Goal: Task Accomplishment & Management: Manage account settings

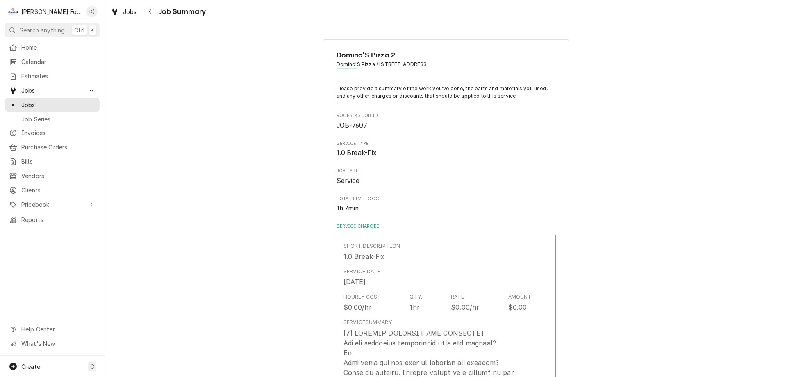
scroll to position [902, 0]
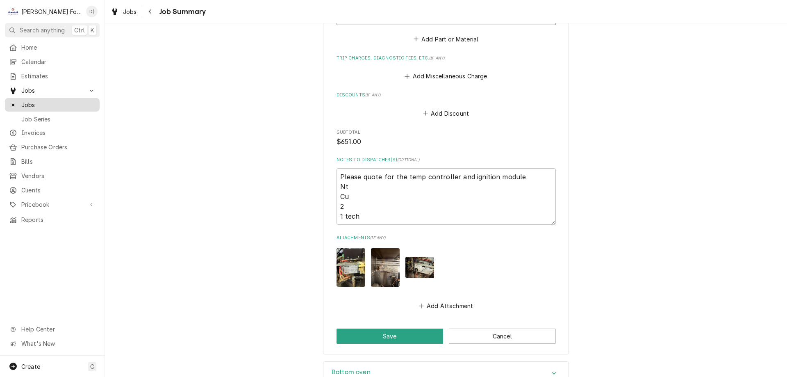
click at [56, 104] on span "Jobs" at bounding box center [58, 104] width 74 height 9
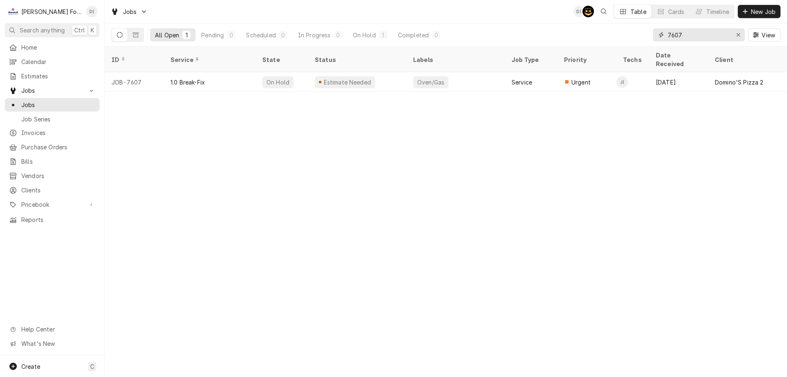
click at [695, 34] on input "7607" at bounding box center [699, 34] width 62 height 13
drag, startPoint x: 695, startPoint y: 34, endPoint x: 666, endPoint y: 37, distance: 29.3
click at [666, 37] on div "7607" at bounding box center [699, 34] width 92 height 13
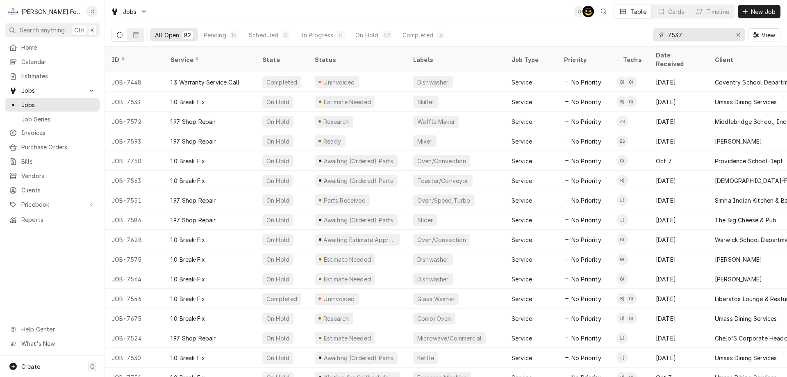
type input "7537"
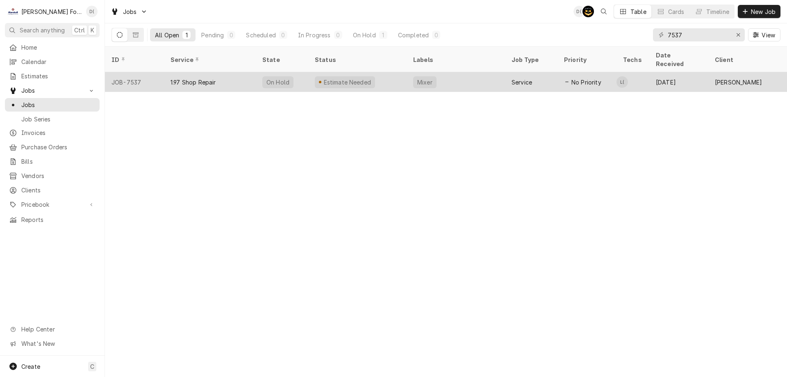
click at [469, 72] on div "Mixer" at bounding box center [456, 82] width 98 height 20
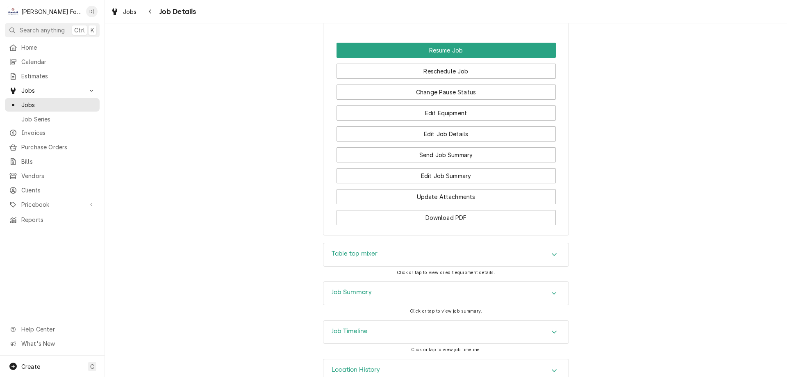
scroll to position [850, 0]
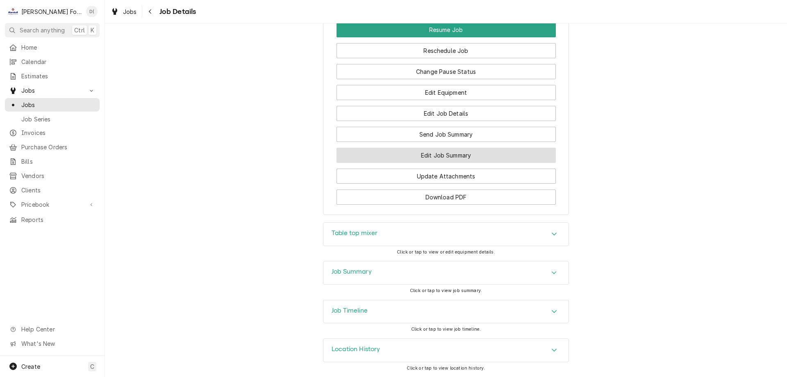
click at [459, 152] on button "Edit Job Summary" at bounding box center [446, 155] width 219 height 15
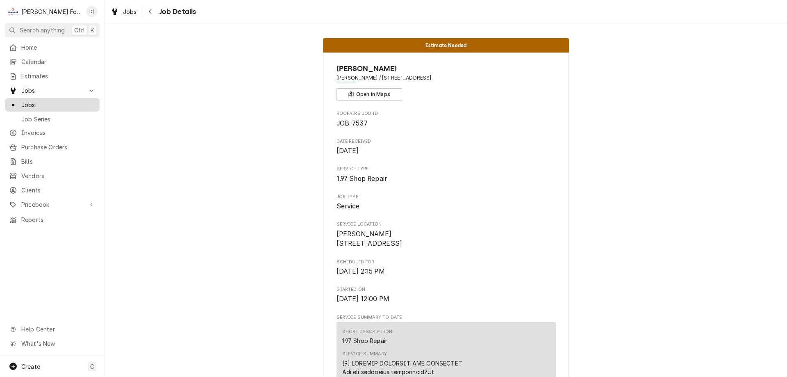
click at [41, 106] on div "Jobs" at bounding box center [52, 105] width 91 height 10
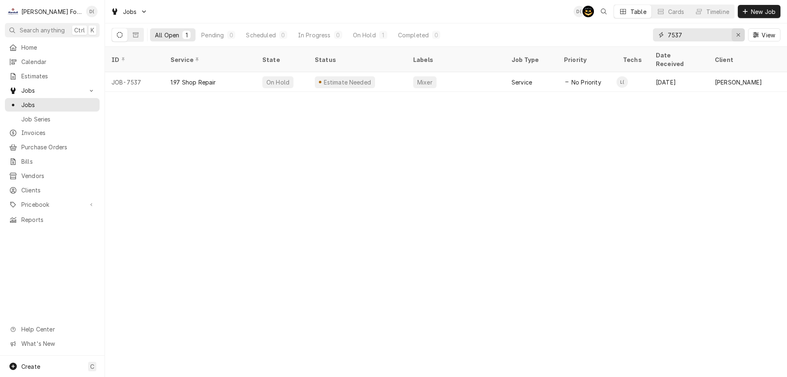
click at [736, 35] on div "Erase input" at bounding box center [738, 35] width 8 height 8
click at [718, 35] on input "Dynamic Content Wrapper" at bounding box center [706, 34] width 77 height 13
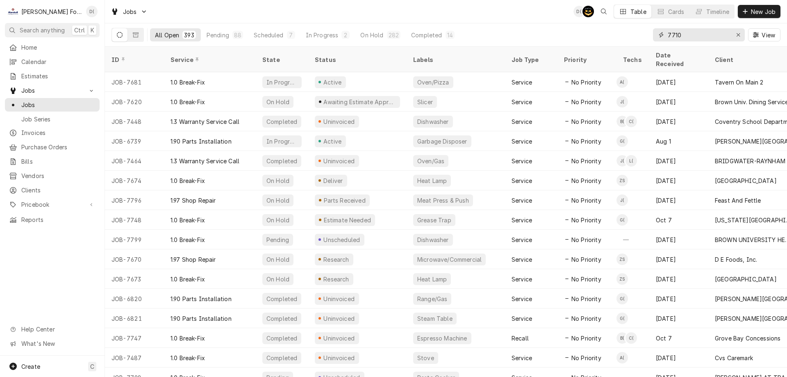
type input "7710"
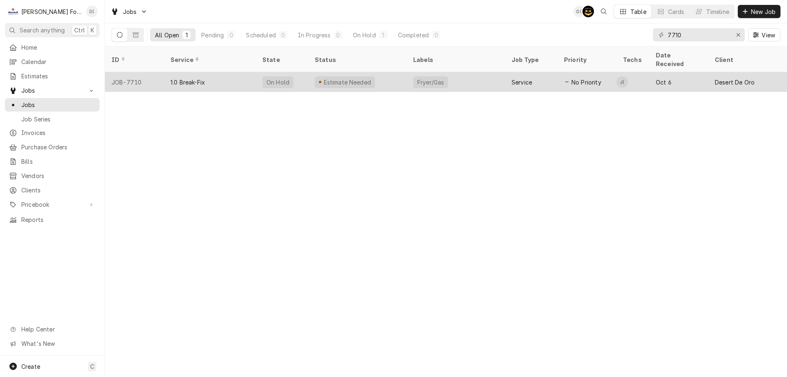
click at [378, 72] on div "Estimate Needed" at bounding box center [357, 82] width 98 height 20
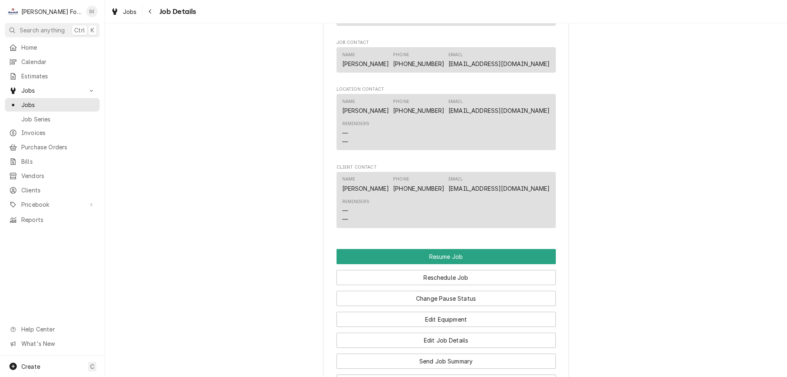
scroll to position [1066, 0]
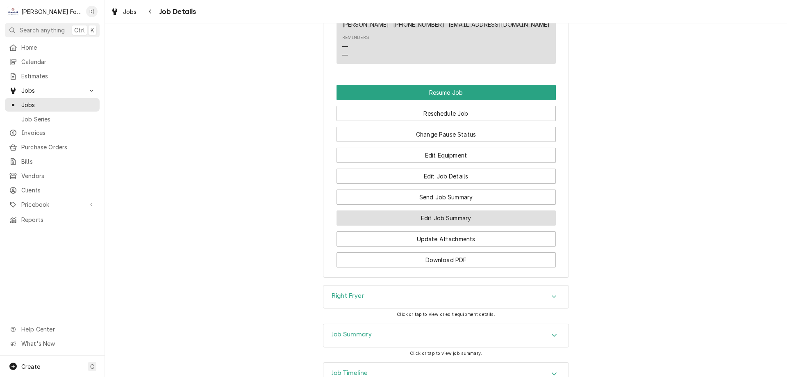
click at [422, 226] on button "Edit Job Summary" at bounding box center [446, 217] width 219 height 15
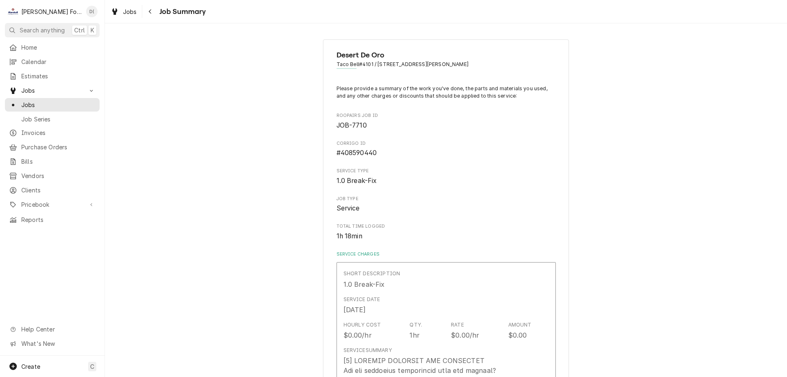
scroll to position [123, 0]
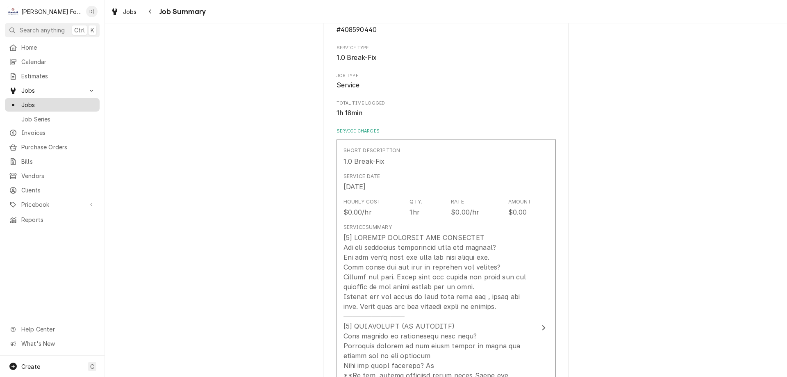
click at [48, 101] on span "Jobs" at bounding box center [58, 104] width 74 height 9
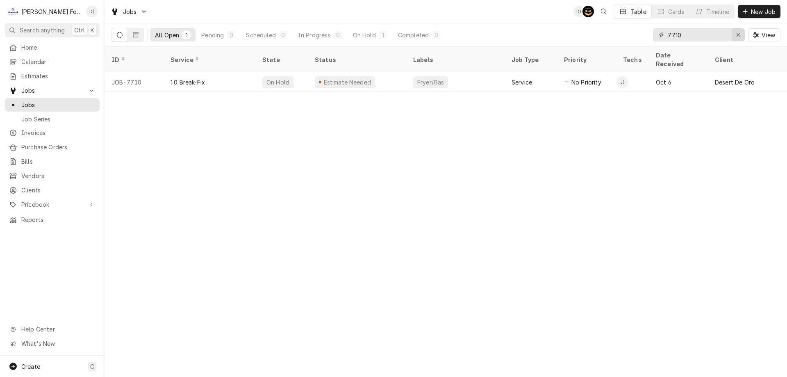
click at [737, 34] on icon "Erase input" at bounding box center [738, 35] width 5 height 6
click at [712, 34] on input "Dynamic Content Wrapper" at bounding box center [706, 34] width 77 height 13
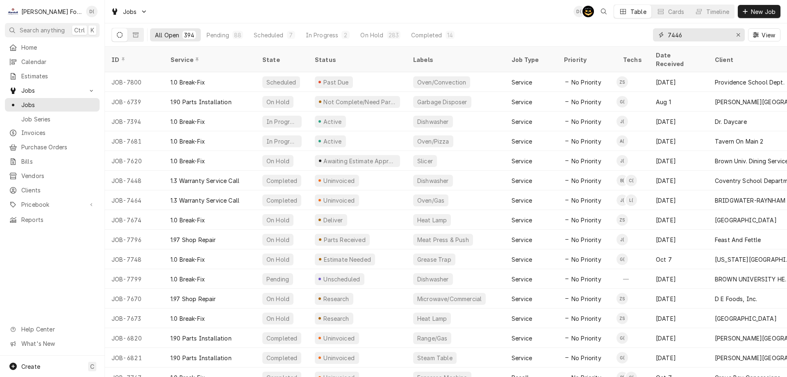
type input "7446"
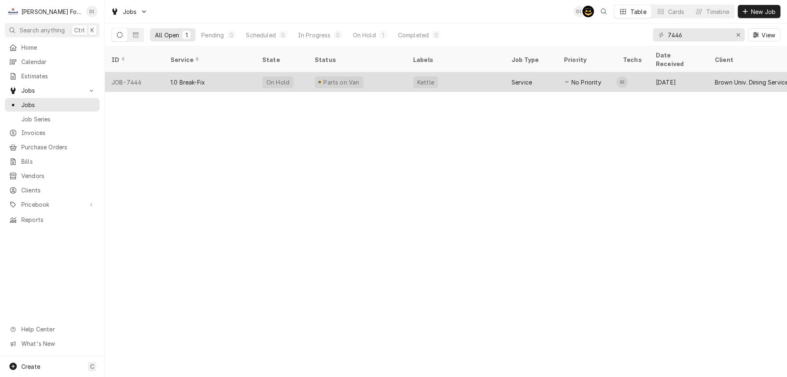
click at [403, 73] on div "Parts on Van" at bounding box center [357, 82] width 98 height 20
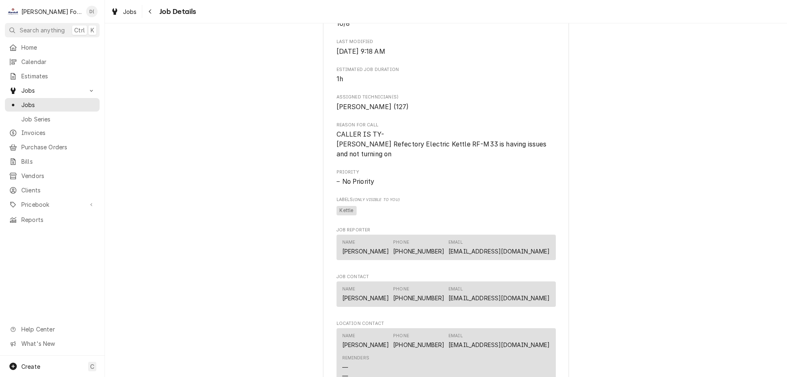
scroll to position [1148, 0]
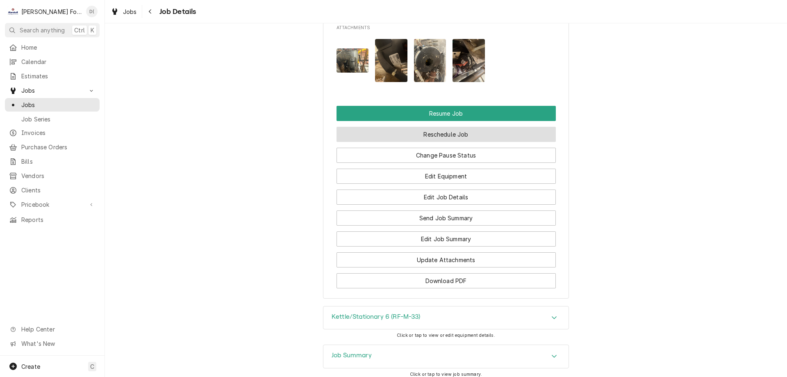
click at [441, 140] on button "Reschedule Job" at bounding box center [446, 134] width 219 height 15
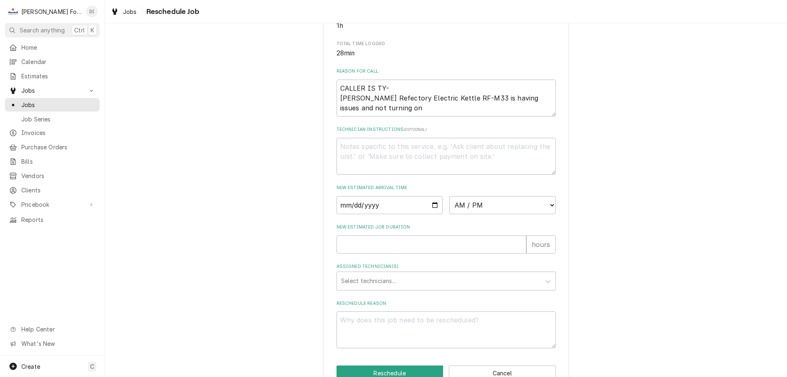
scroll to position [236, 0]
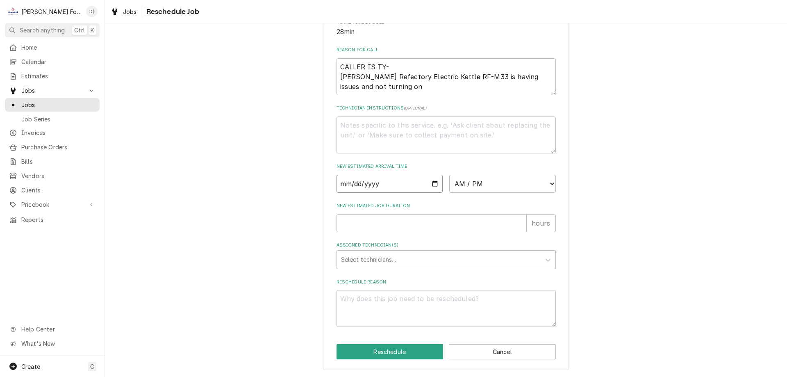
click at [433, 184] on input "Date" at bounding box center [390, 184] width 107 height 18
type textarea "x"
type input "2025-10-10"
click at [479, 187] on select "AM / PM 6:00 AM 6:15 AM 6:30 AM 6:45 AM 7:00 AM 7:15 AM 7:30 AM 7:45 AM 8:00 AM…" at bounding box center [502, 184] width 107 height 18
select select "11:45:00"
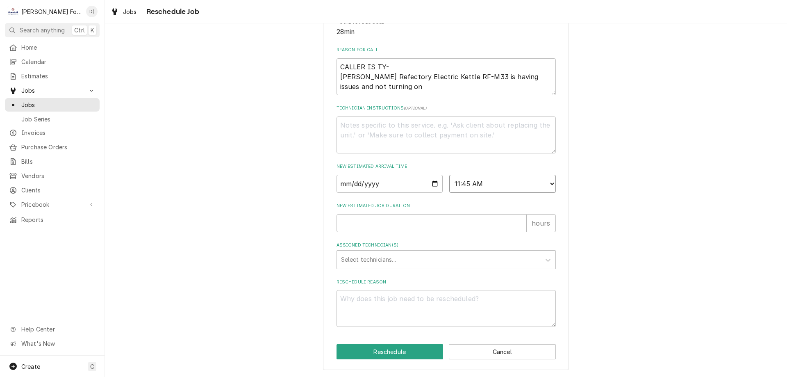
click at [449, 175] on select "AM / PM 6:00 AM 6:15 AM 6:30 AM 6:45 AM 7:00 AM 7:15 AM 7:30 AM 7:45 AM 8:00 AM…" at bounding box center [502, 184] width 107 height 18
click at [414, 226] on input "New Estimated Job Duration" at bounding box center [432, 223] width 190 height 18
type textarea "x"
type input "1"
click at [411, 257] on div "Assigned Technician(s)" at bounding box center [439, 259] width 196 height 15
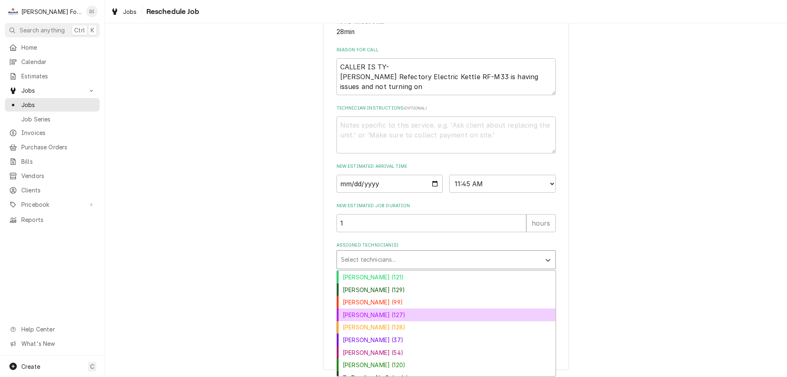
click at [398, 311] on div "Gabe Collazo (127)" at bounding box center [446, 314] width 219 height 13
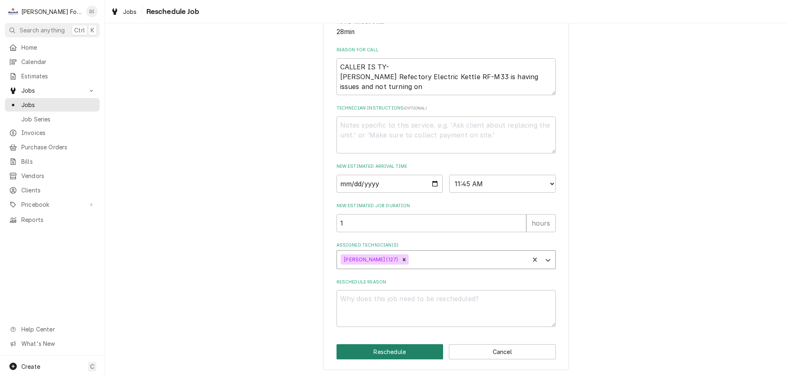
click at [396, 350] on button "Reschedule" at bounding box center [390, 351] width 107 height 15
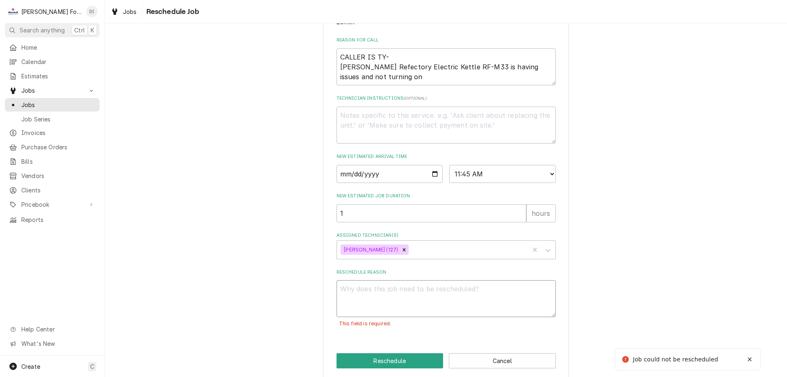
click at [393, 312] on textarea "Reschedule Reason" at bounding box center [446, 298] width 219 height 37
type textarea "x"
type textarea "p"
type textarea "x"
type textarea "pa"
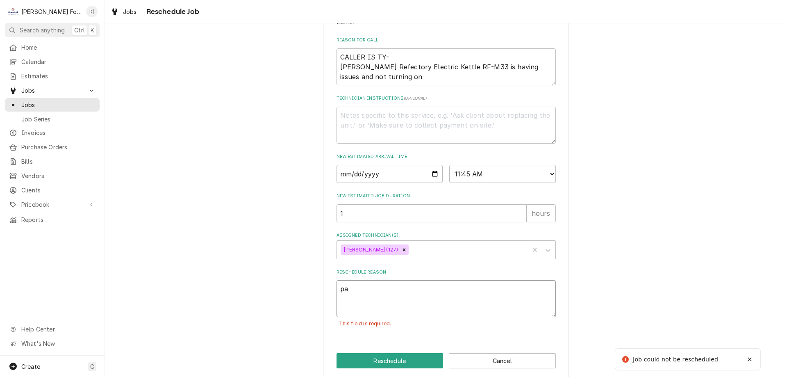
type textarea "x"
type textarea "par"
type textarea "x"
type textarea "part"
type textarea "x"
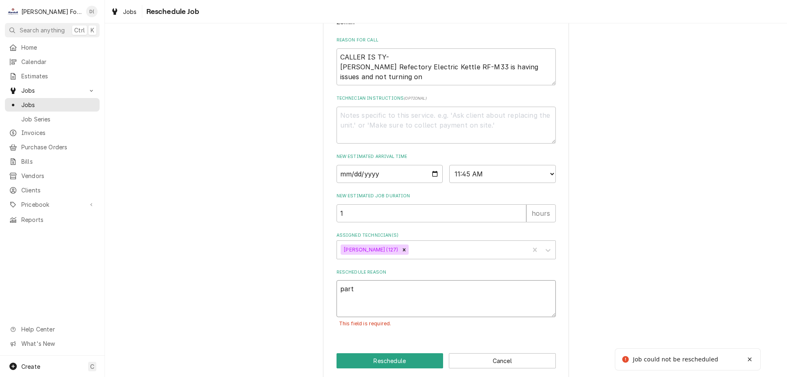
type textarea "parts"
type textarea "x"
type textarea "parts"
type textarea "x"
type textarea "parts i"
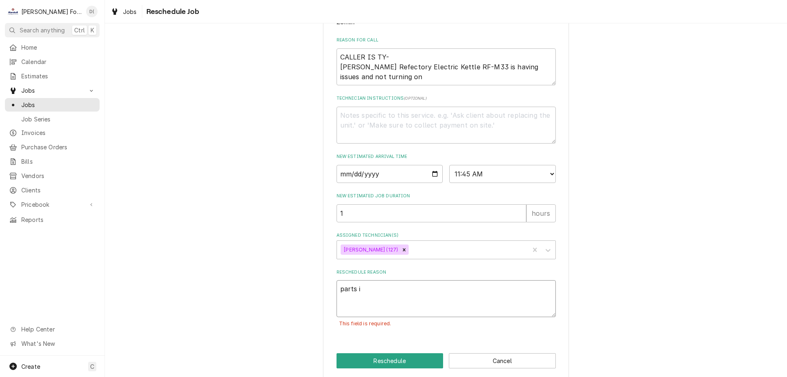
type textarea "x"
type textarea "parts in"
click at [381, 368] on button "Reschedule" at bounding box center [390, 360] width 107 height 15
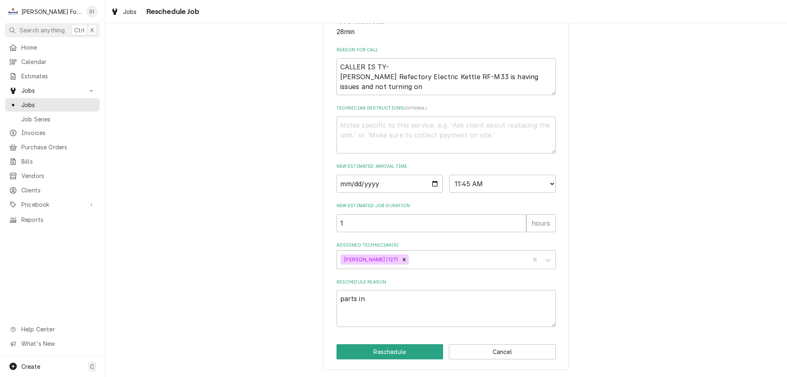
type textarea "x"
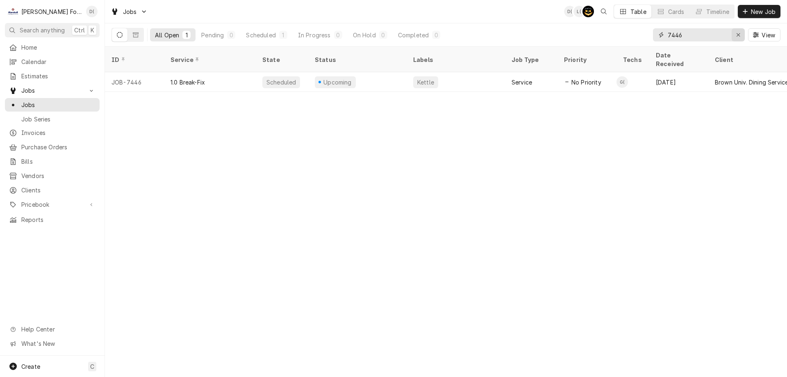
click at [741, 36] on div "Erase input" at bounding box center [738, 35] width 8 height 8
click at [726, 35] on input "Dynamic Content Wrapper" at bounding box center [706, 34] width 77 height 13
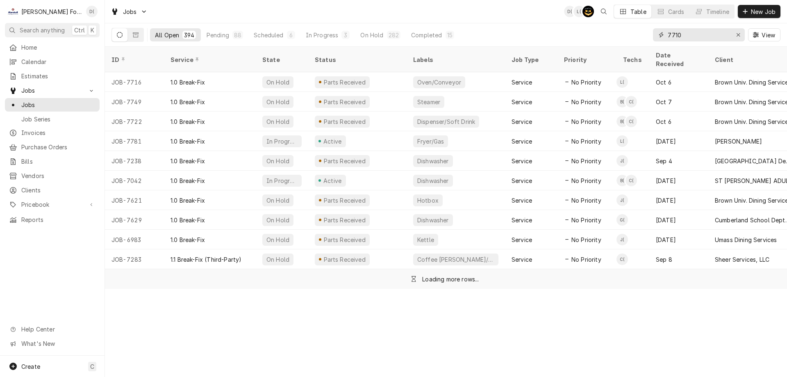
type input "7710"
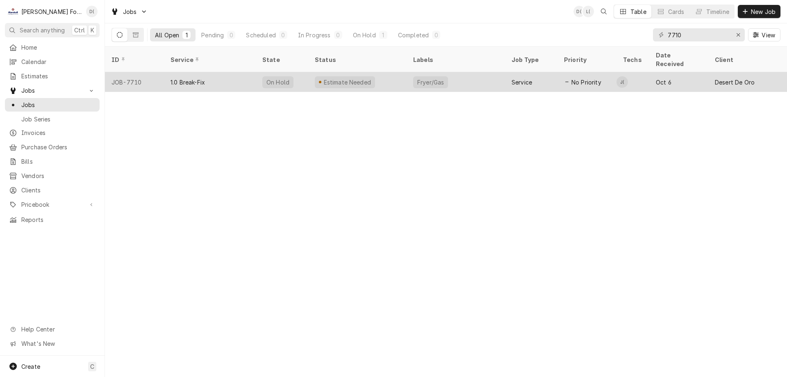
click at [371, 76] on div "Estimate Needed" at bounding box center [357, 82] width 98 height 20
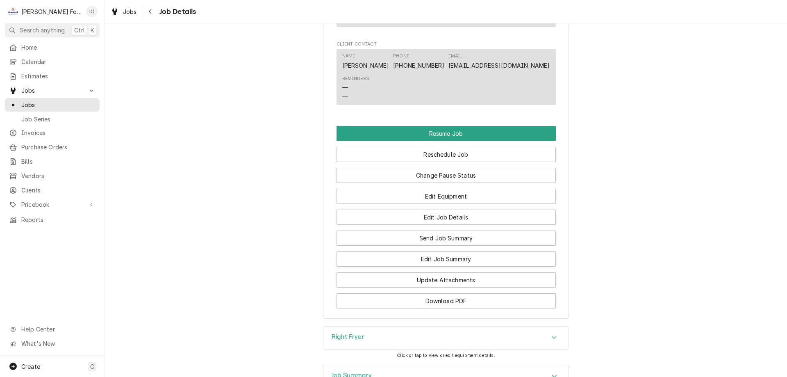
scroll to position [1066, 0]
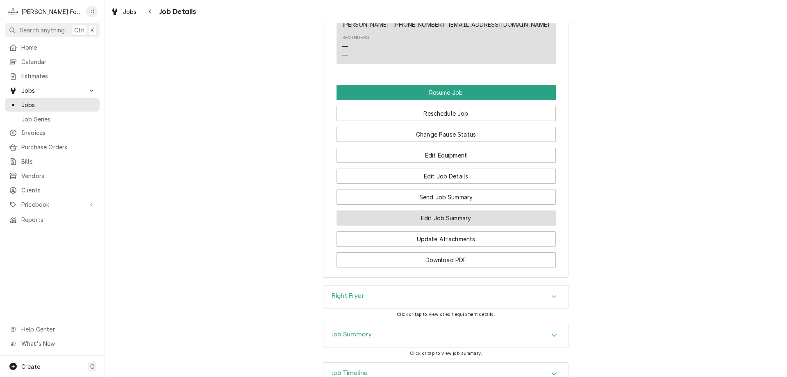
click at [386, 226] on button "Edit Job Summary" at bounding box center [446, 217] width 219 height 15
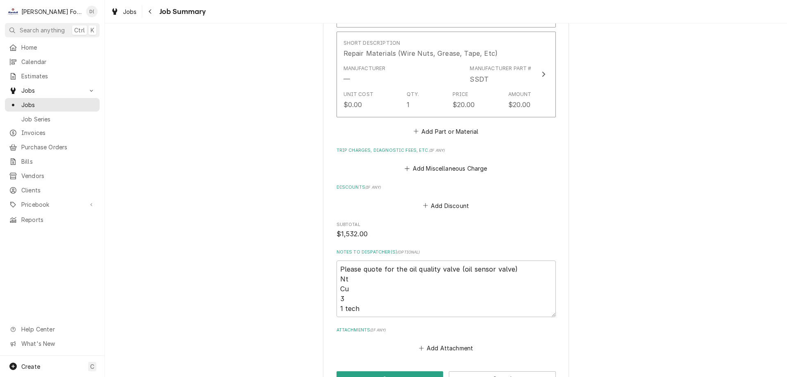
scroll to position [833, 0]
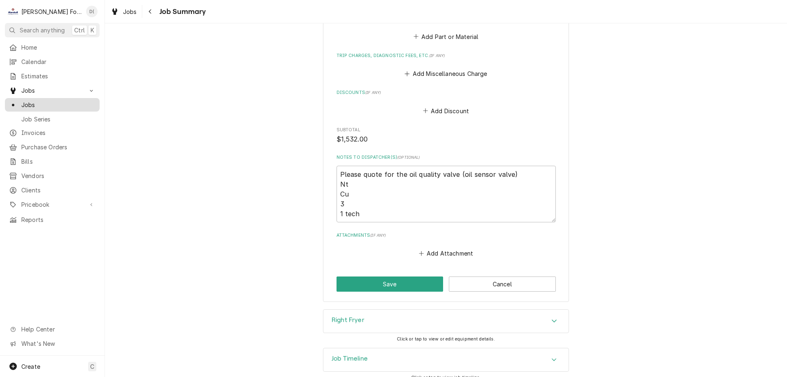
click at [39, 103] on span "Jobs" at bounding box center [58, 104] width 74 height 9
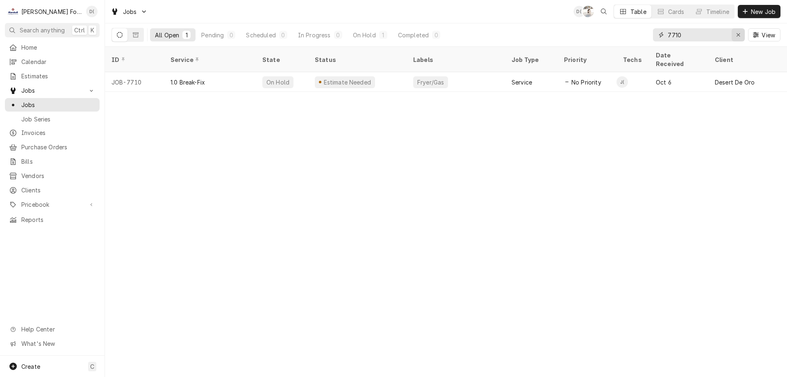
click at [734, 35] on div "Erase input" at bounding box center [738, 35] width 8 height 8
click at [725, 35] on input "Dynamic Content Wrapper" at bounding box center [706, 34] width 77 height 13
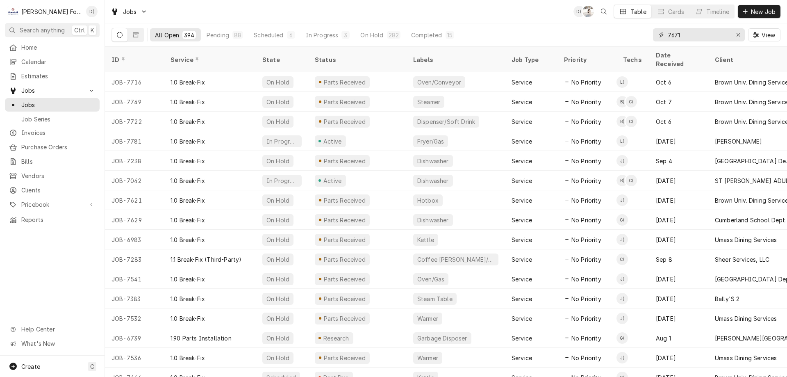
type input "7671"
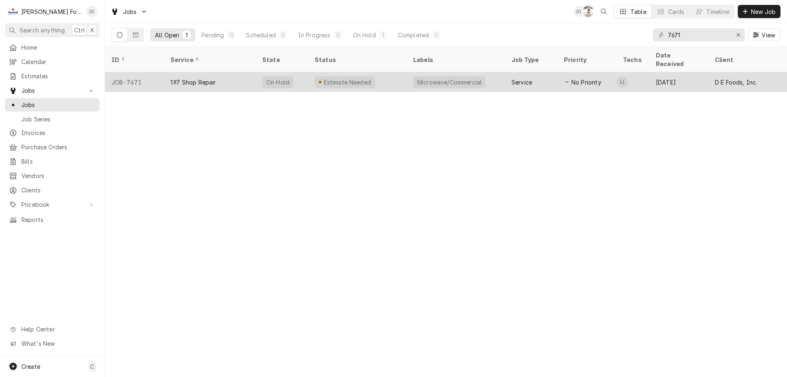
click at [394, 74] on div "Estimate Needed" at bounding box center [357, 82] width 98 height 20
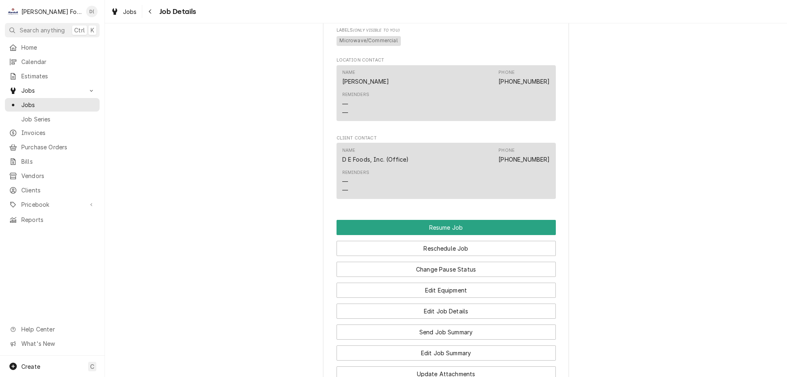
scroll to position [697, 0]
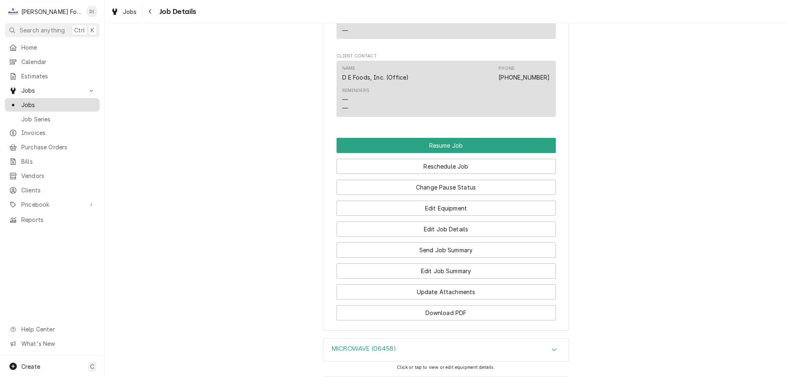
click at [36, 105] on span "Jobs" at bounding box center [58, 104] width 74 height 9
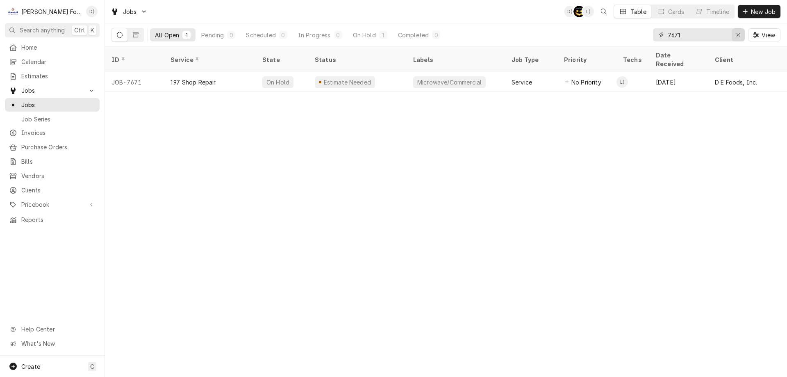
click at [736, 36] on div "Erase input" at bounding box center [738, 35] width 8 height 8
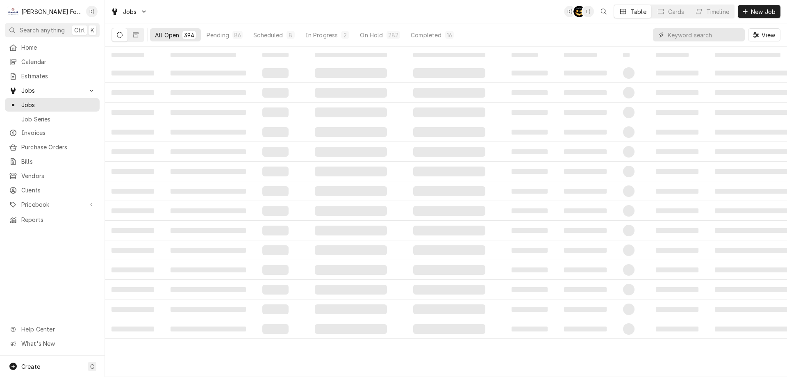
click at [701, 36] on input "Dynamic Content Wrapper" at bounding box center [704, 34] width 73 height 13
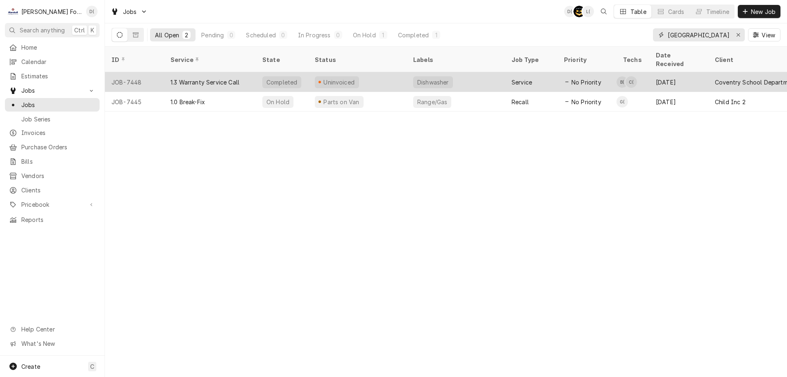
type input "coventry"
click at [395, 73] on div "Uninvoiced" at bounding box center [357, 82] width 98 height 20
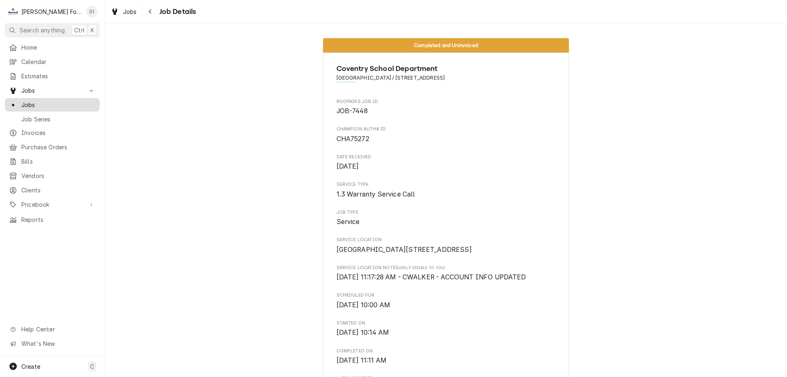
click at [38, 103] on span "Jobs" at bounding box center [58, 104] width 74 height 9
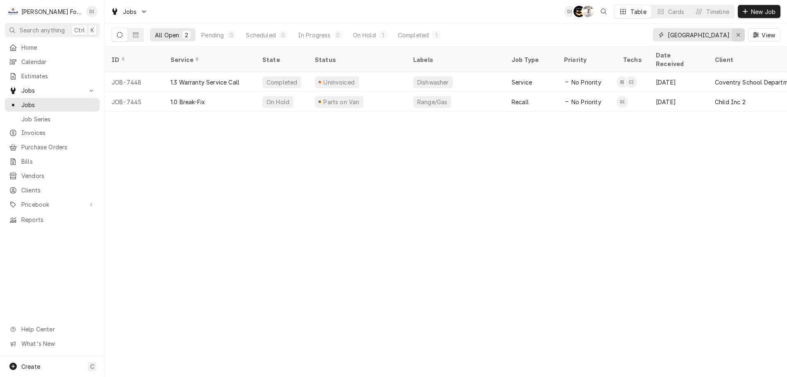
click at [736, 36] on icon "Erase input" at bounding box center [738, 35] width 5 height 6
click at [725, 37] on input "Dynamic Content Wrapper" at bounding box center [706, 34] width 77 height 13
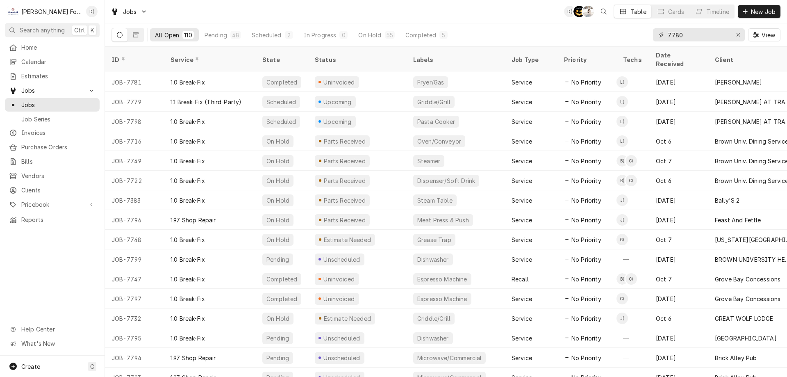
type input "7780"
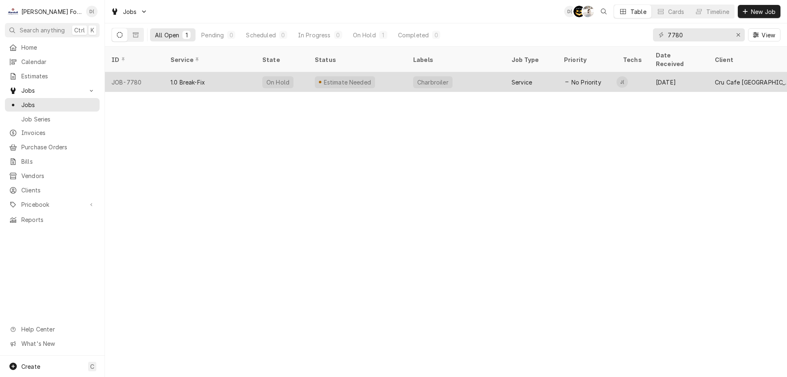
click at [385, 75] on div "Estimate Needed" at bounding box center [357, 82] width 98 height 20
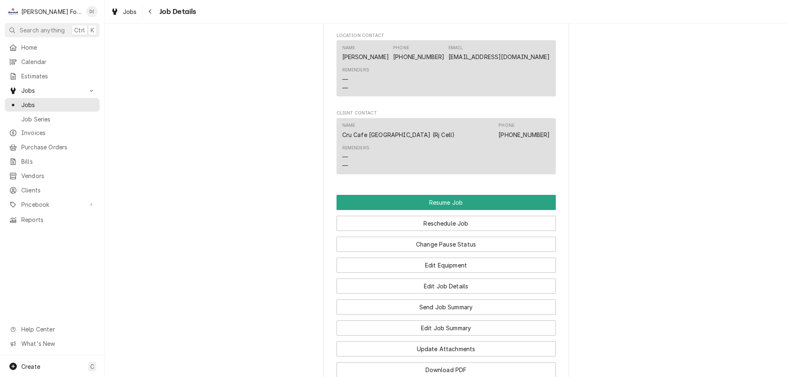
scroll to position [943, 0]
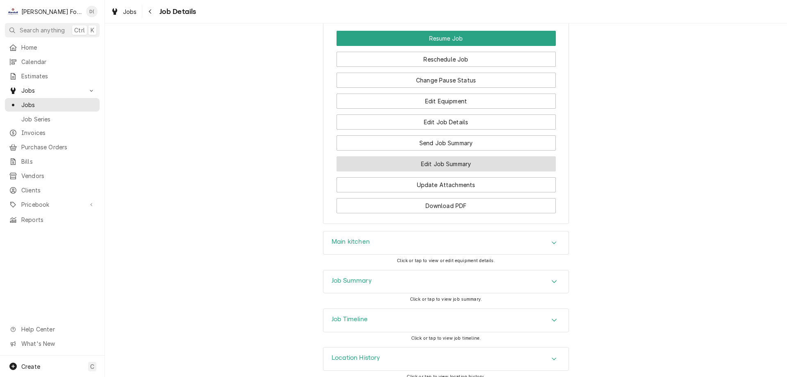
click at [396, 171] on button "Edit Job Summary" at bounding box center [446, 163] width 219 height 15
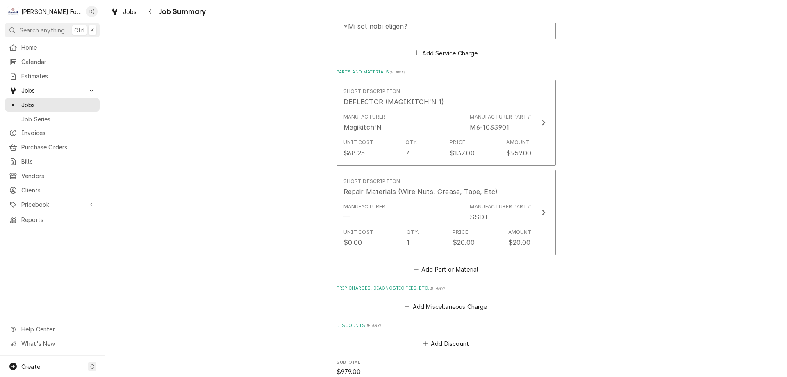
scroll to position [656, 0]
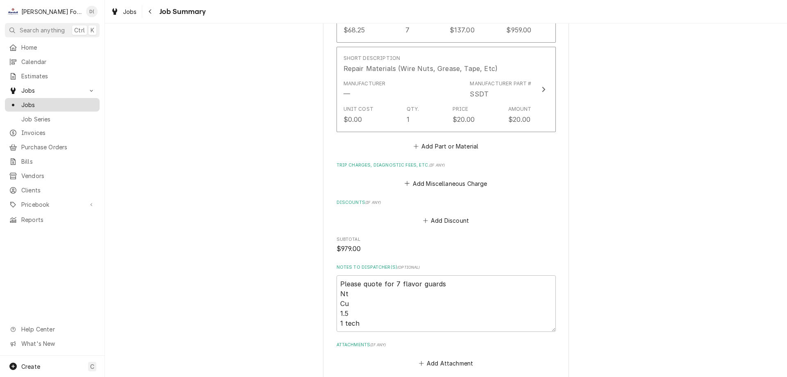
click at [34, 100] on span "Jobs" at bounding box center [58, 104] width 74 height 9
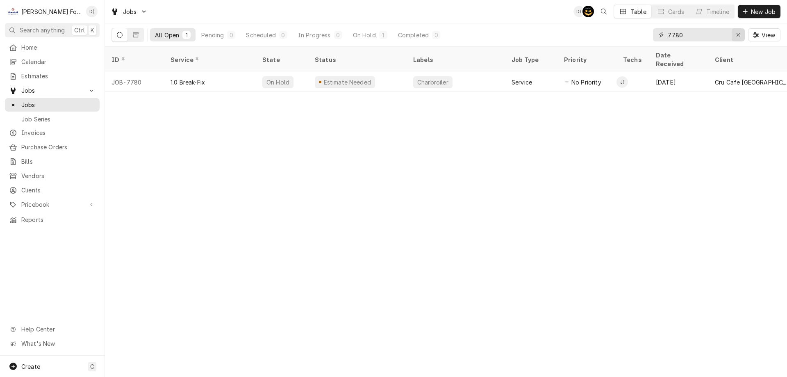
click at [735, 34] on div "Erase input" at bounding box center [738, 35] width 8 height 8
click at [723, 34] on input "Dynamic Content Wrapper" at bounding box center [706, 34] width 77 height 13
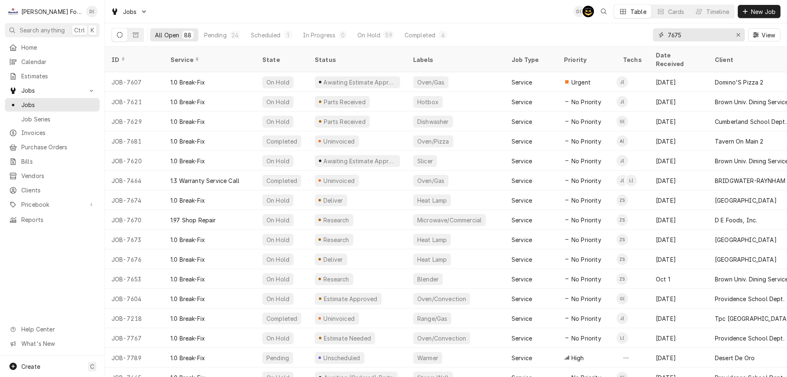
type input "7675"
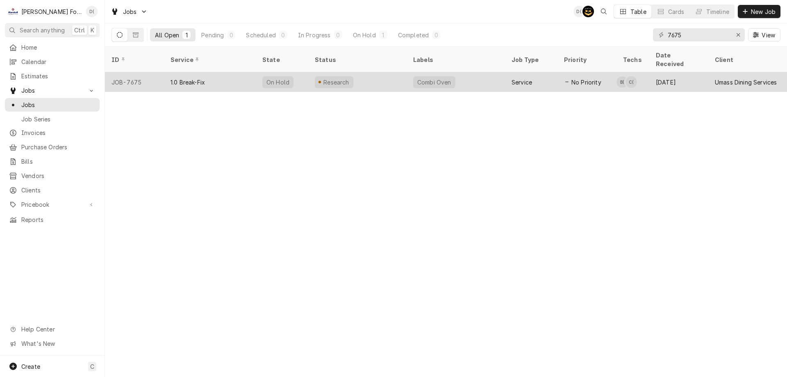
click at [365, 74] on div "Research" at bounding box center [357, 82] width 98 height 20
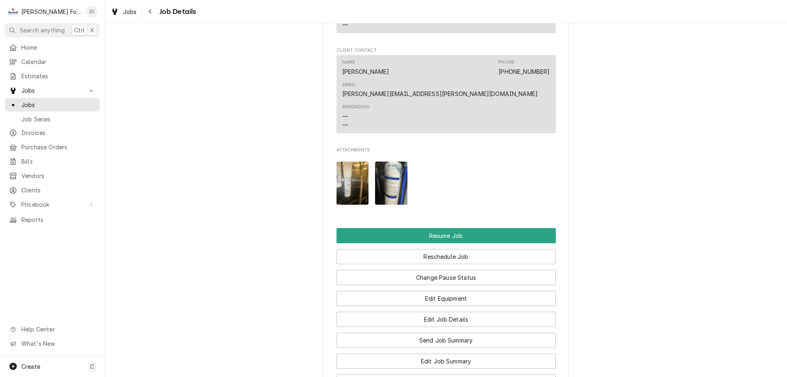
scroll to position [1107, 0]
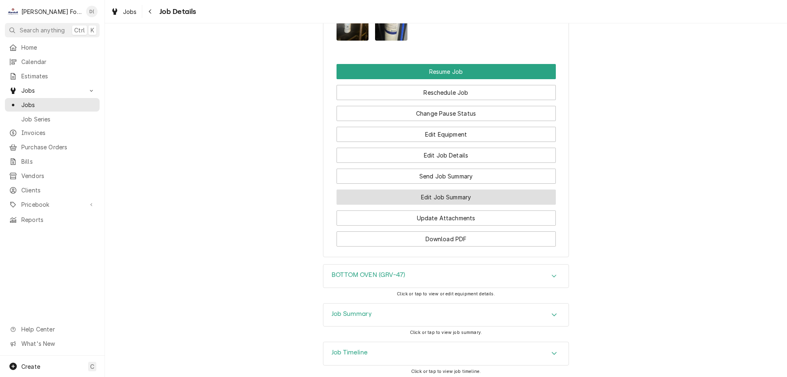
click at [432, 205] on button "Edit Job Summary" at bounding box center [446, 196] width 219 height 15
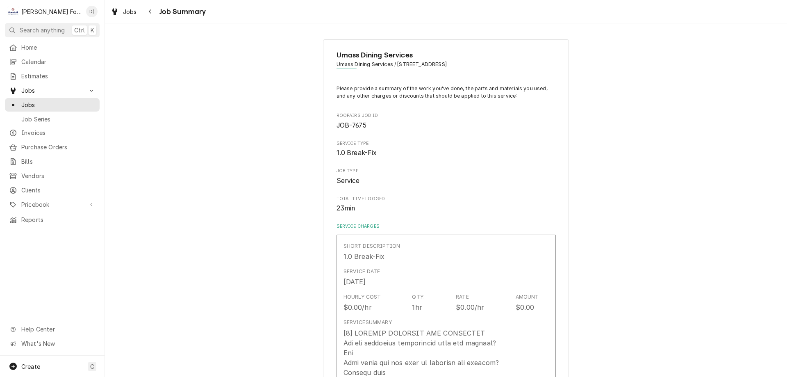
type textarea "x"
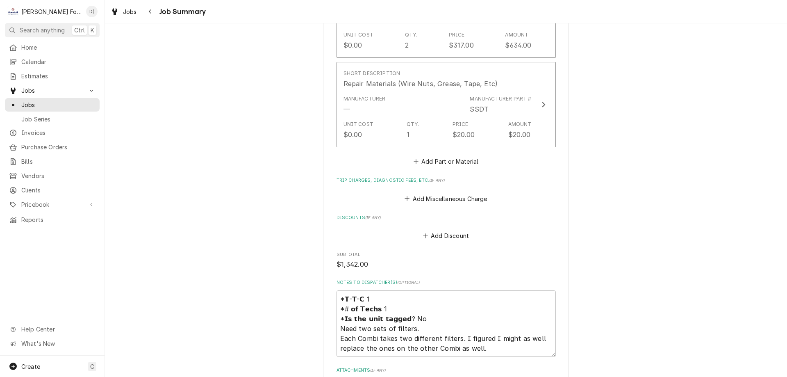
scroll to position [902, 0]
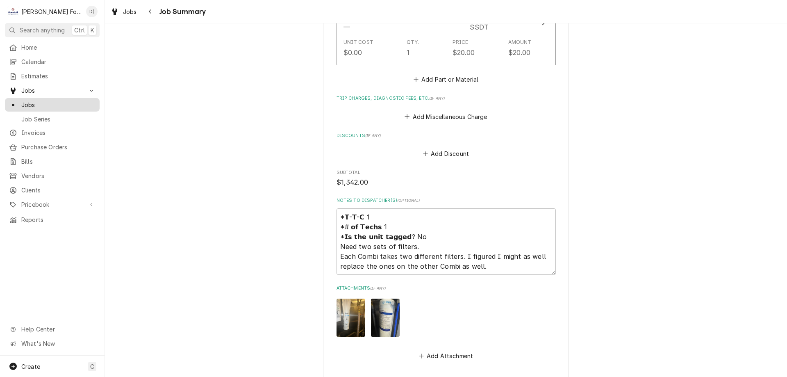
click at [48, 100] on span "Jobs" at bounding box center [58, 104] width 74 height 9
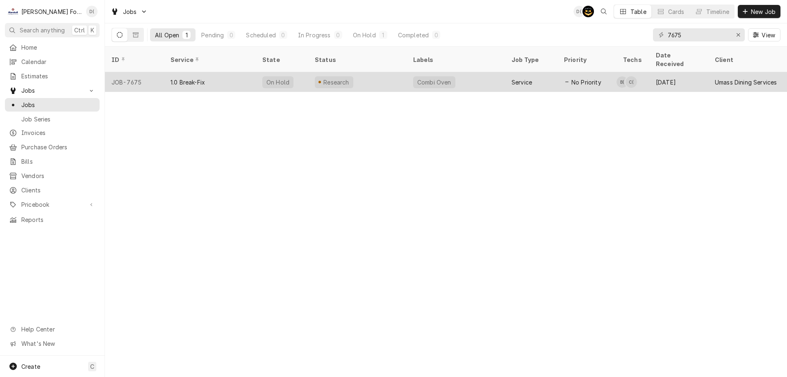
click at [376, 72] on div "Research" at bounding box center [357, 82] width 98 height 20
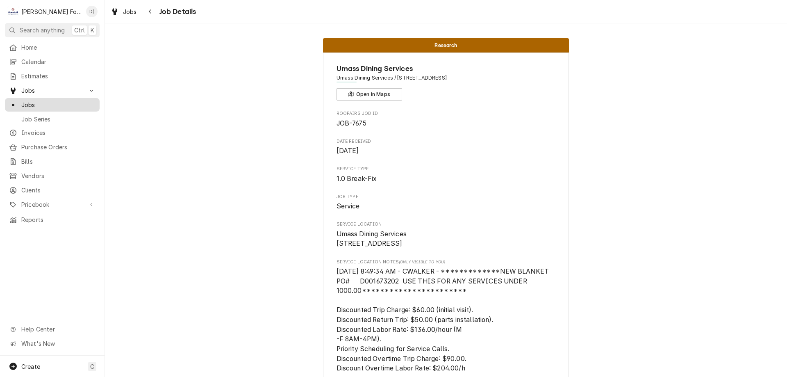
click at [66, 100] on span "Jobs" at bounding box center [58, 104] width 74 height 9
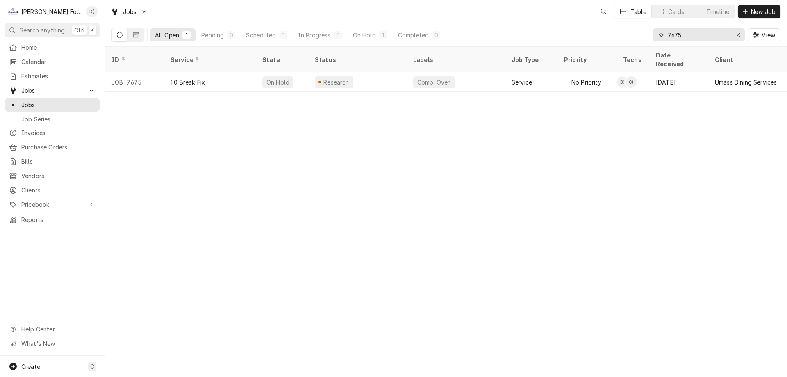
click at [692, 38] on input "7675" at bounding box center [699, 34] width 62 height 13
type input "7"
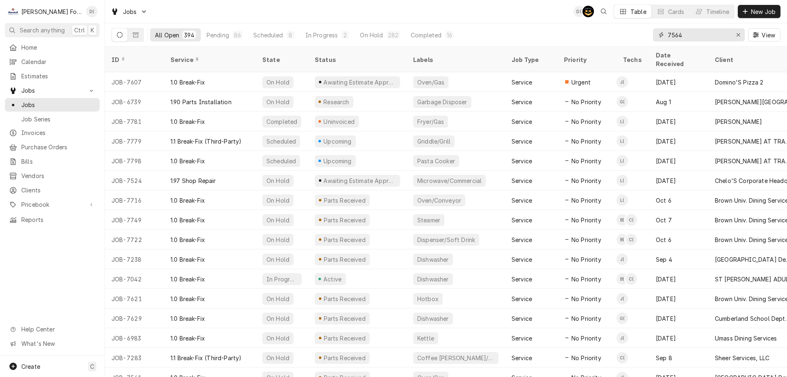
type input "7564"
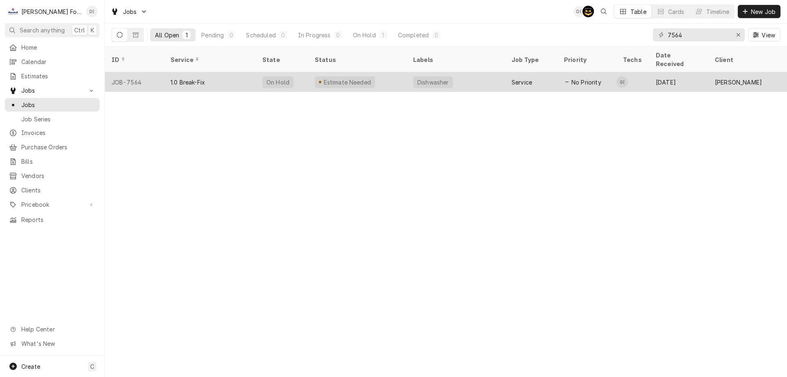
click at [399, 72] on div "Estimate Needed" at bounding box center [357, 82] width 98 height 20
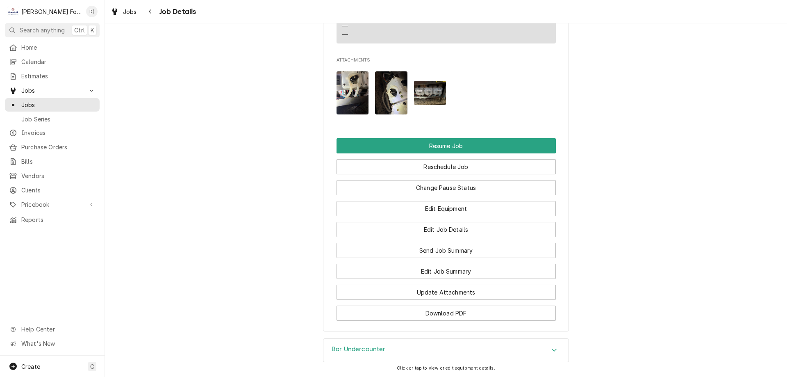
scroll to position [984, 0]
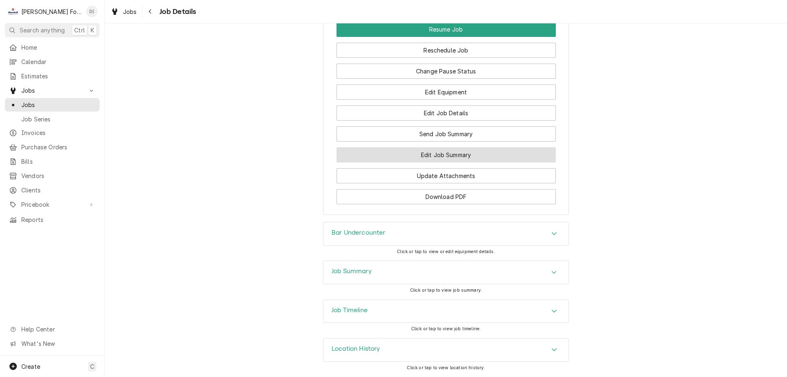
click at [425, 156] on button "Edit Job Summary" at bounding box center [446, 154] width 219 height 15
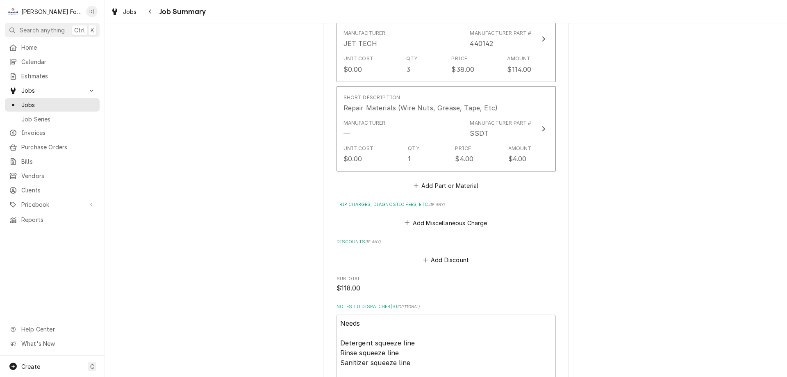
scroll to position [779, 0]
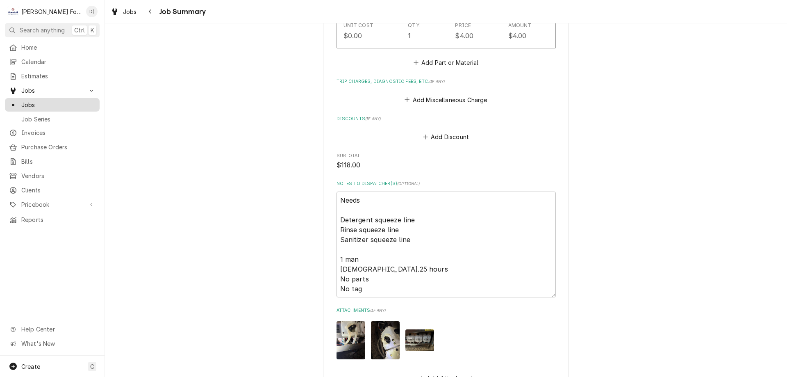
click at [52, 100] on span "Jobs" at bounding box center [58, 104] width 74 height 9
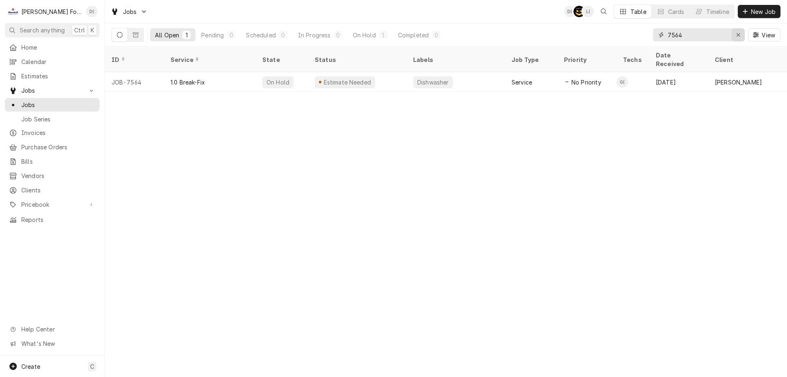
click at [737, 36] on icon "Erase input" at bounding box center [738, 35] width 5 height 6
click at [727, 37] on input "Dynamic Content Wrapper" at bounding box center [706, 34] width 77 height 13
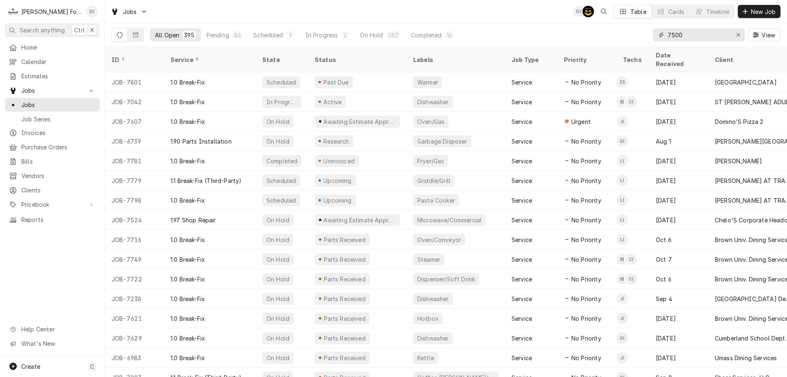
type input "7500"
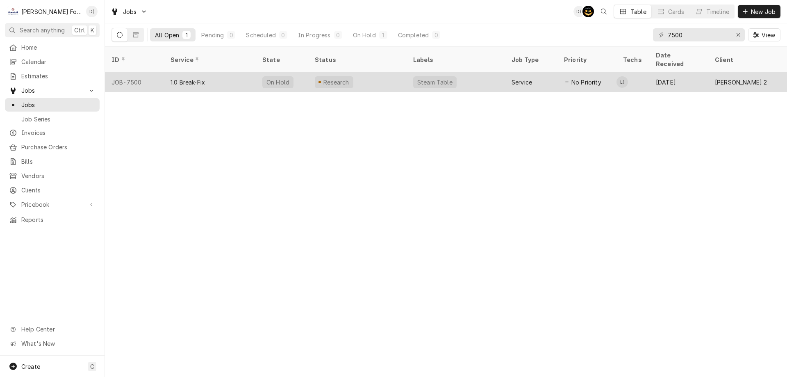
click at [236, 75] on div "1.0 Break-Fix" at bounding box center [210, 82] width 92 height 20
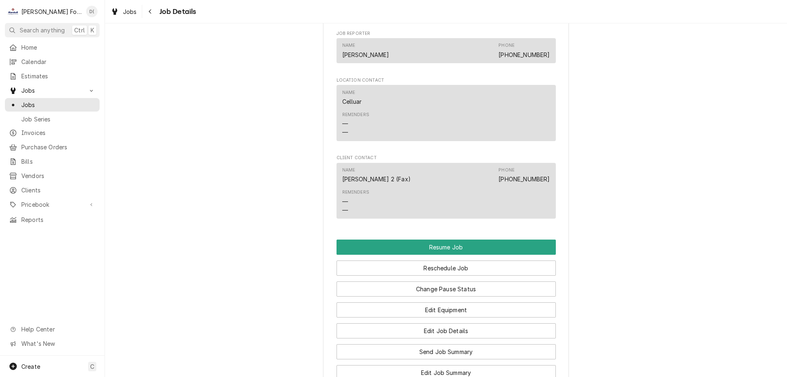
scroll to position [697, 0]
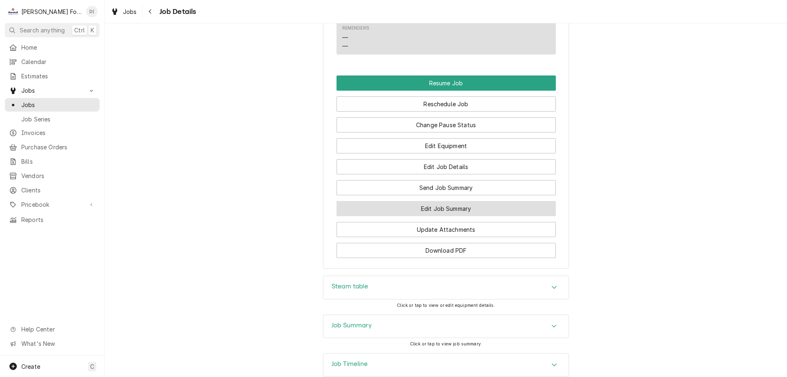
click at [476, 216] on button "Edit Job Summary" at bounding box center [446, 208] width 219 height 15
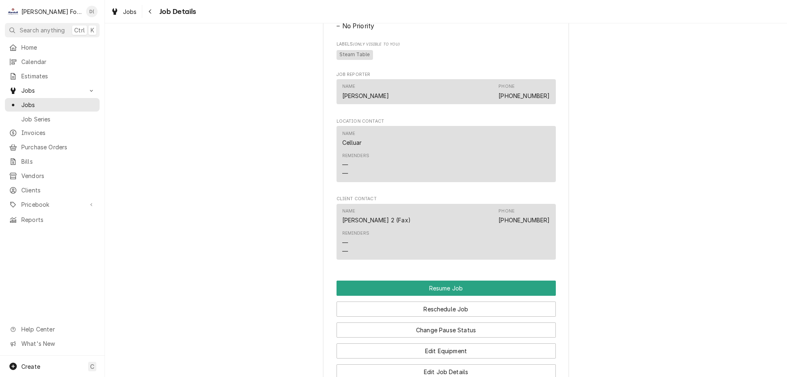
scroll to position [656, 0]
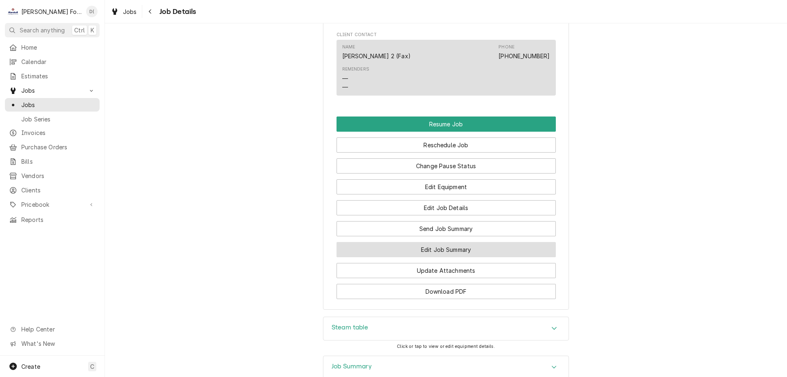
click at [455, 257] on button "Edit Job Summary" at bounding box center [446, 249] width 219 height 15
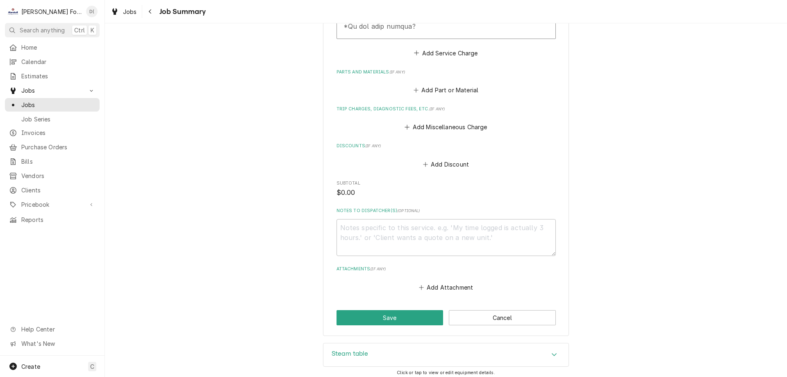
scroll to position [567, 0]
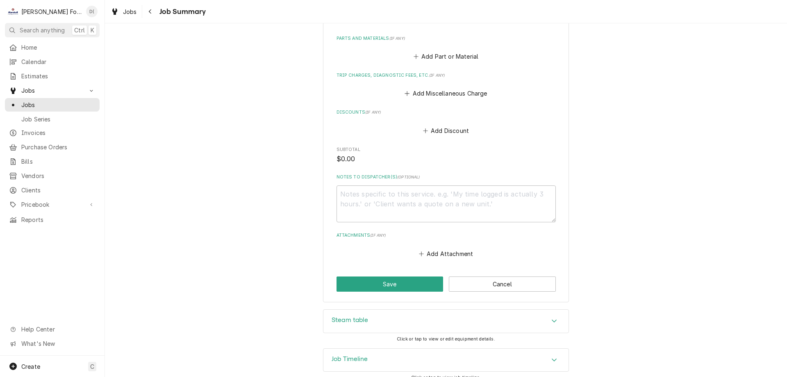
click at [397, 310] on div "Steam table" at bounding box center [446, 321] width 245 height 23
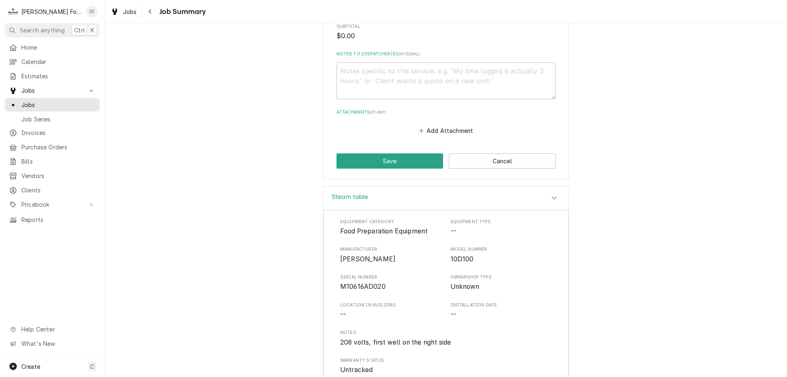
scroll to position [770, 0]
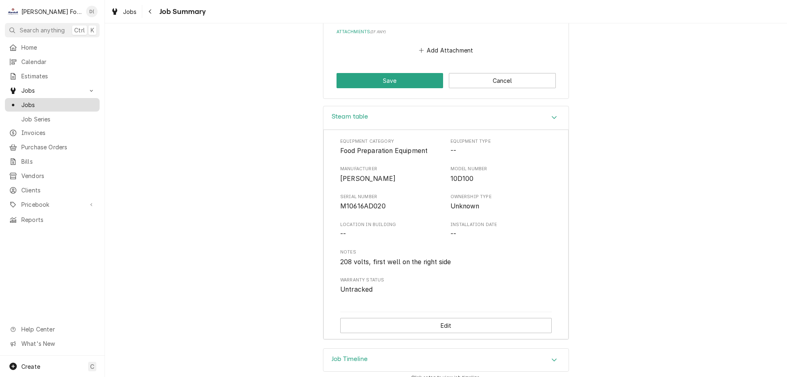
click at [64, 107] on link "Jobs" at bounding box center [52, 105] width 95 height 14
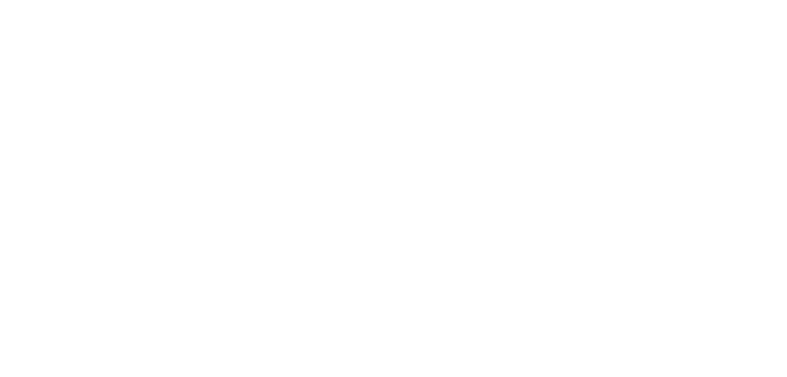
click at [64, 103] on div "Dynamic Content Wrapper" at bounding box center [393, 188] width 787 height 377
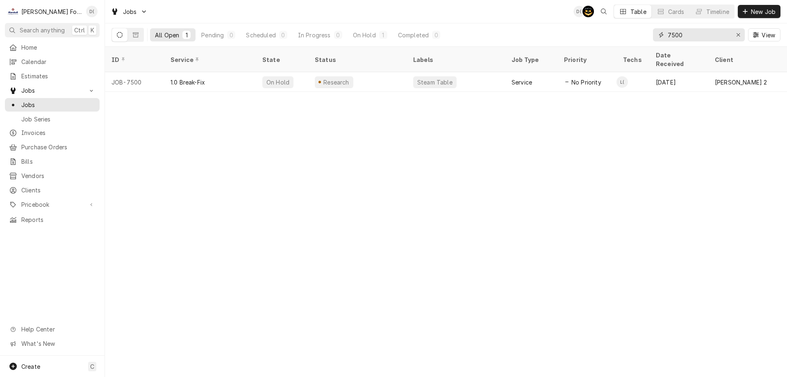
click at [697, 38] on input "7500" at bounding box center [699, 34] width 62 height 13
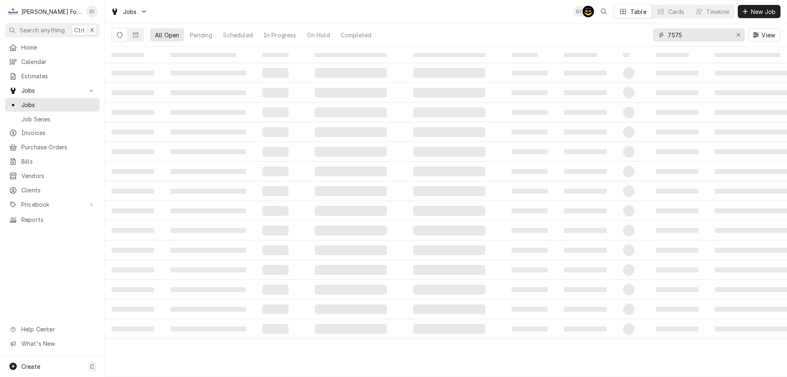
type input "7575"
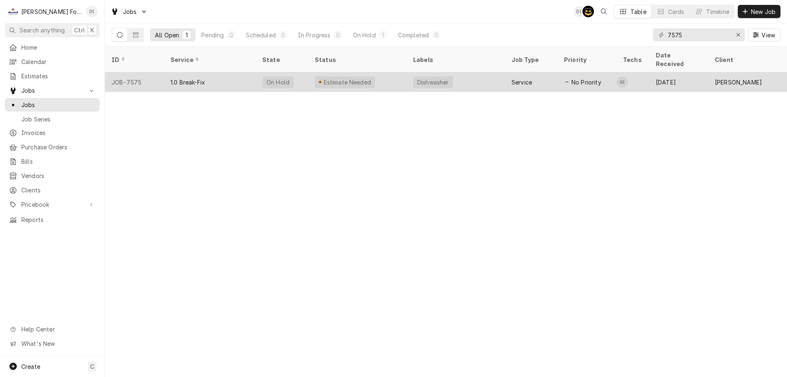
click at [404, 73] on div "Estimate Needed" at bounding box center [357, 82] width 98 height 20
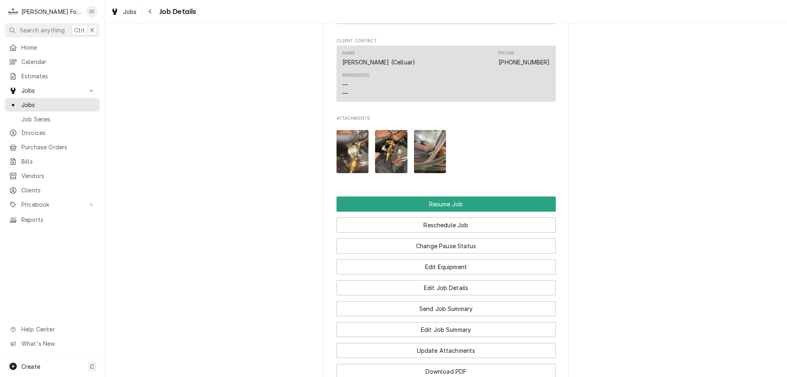
scroll to position [1066, 0]
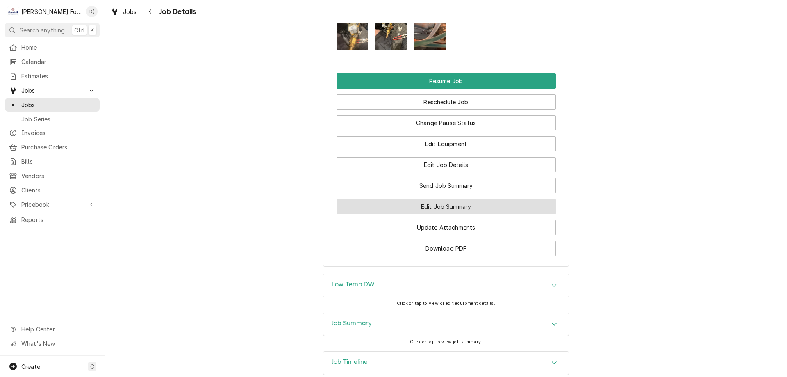
click at [449, 199] on button "Edit Job Summary" at bounding box center [446, 206] width 219 height 15
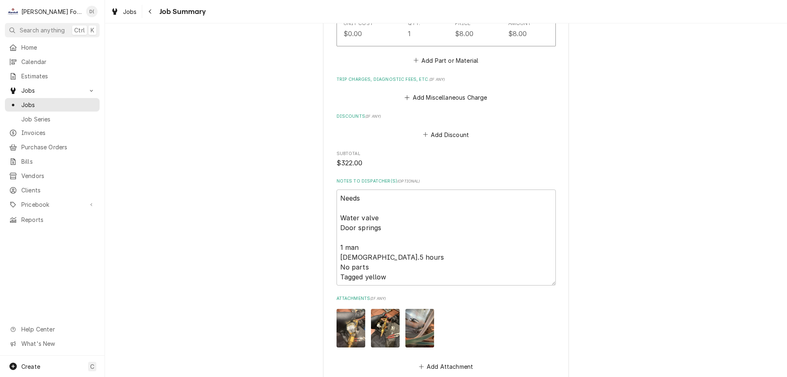
scroll to position [902, 0]
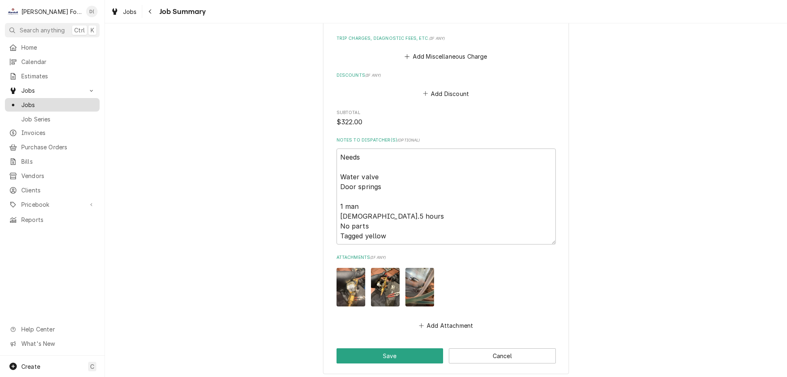
click at [45, 100] on span "Jobs" at bounding box center [58, 104] width 74 height 9
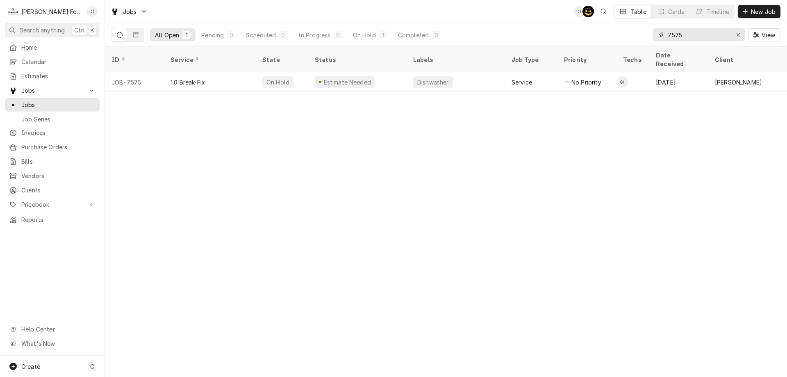
click at [694, 36] on input "7575" at bounding box center [699, 34] width 62 height 13
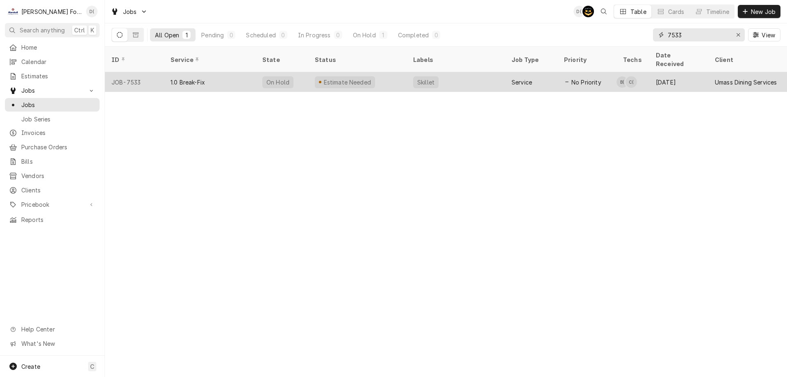
type input "7533"
click at [453, 72] on div "Skillet" at bounding box center [456, 82] width 98 height 20
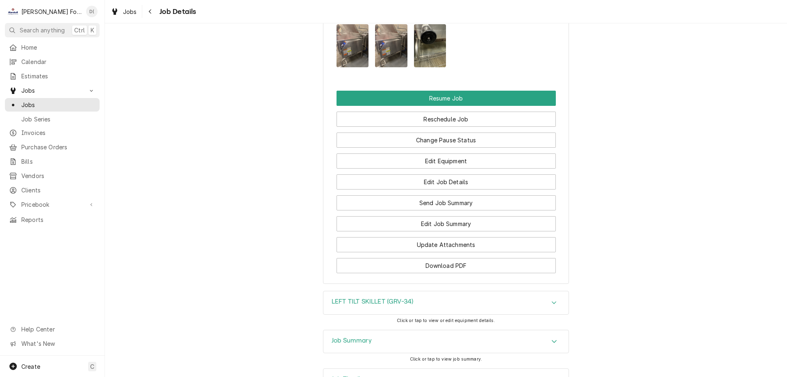
scroll to position [1206, 0]
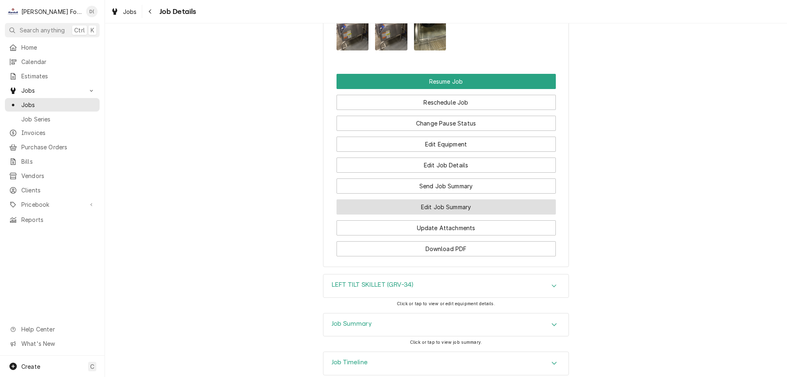
click at [440, 199] on button "Edit Job Summary" at bounding box center [446, 206] width 219 height 15
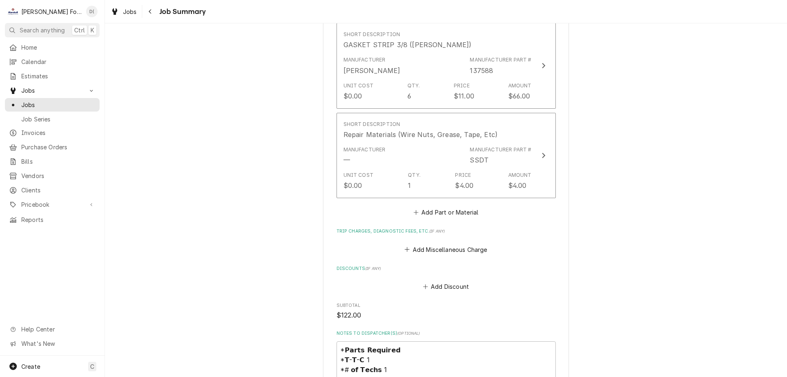
scroll to position [902, 0]
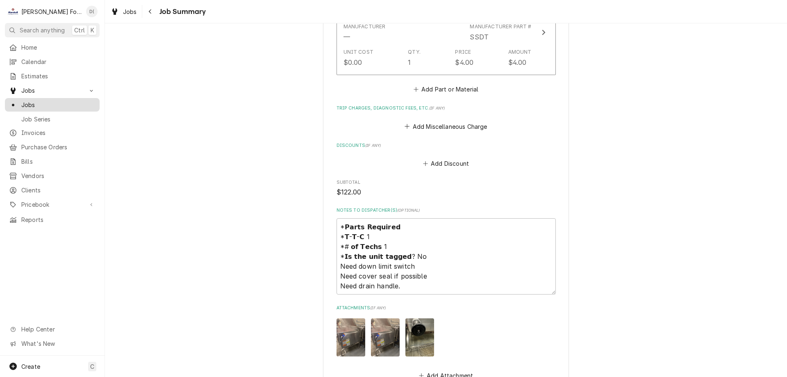
click at [62, 101] on span "Jobs" at bounding box center [58, 104] width 74 height 9
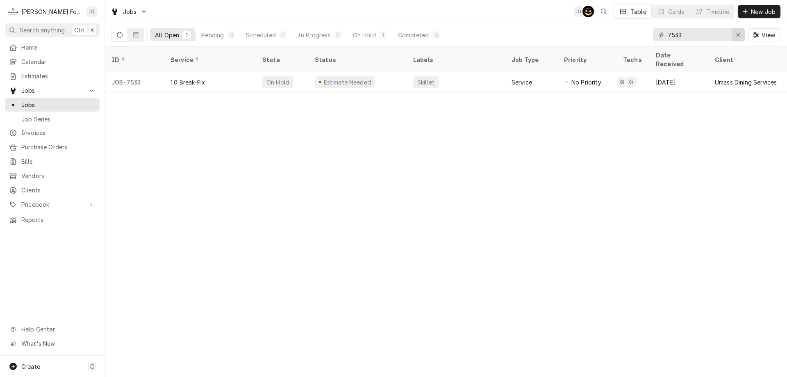
click at [739, 34] on icon "Erase input" at bounding box center [738, 35] width 5 height 6
click at [720, 36] on input "Dynamic Content Wrapper" at bounding box center [706, 34] width 77 height 13
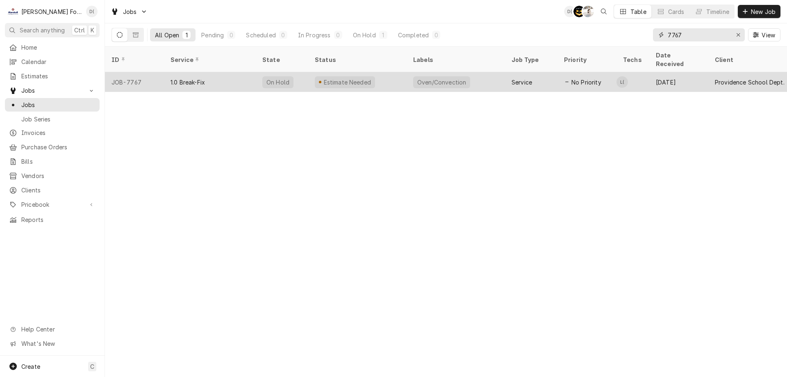
type input "7767"
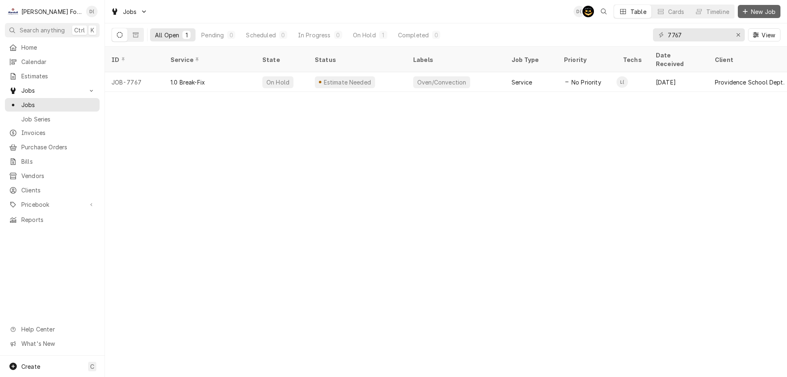
click at [758, 14] on span "New Job" at bounding box center [764, 11] width 28 height 9
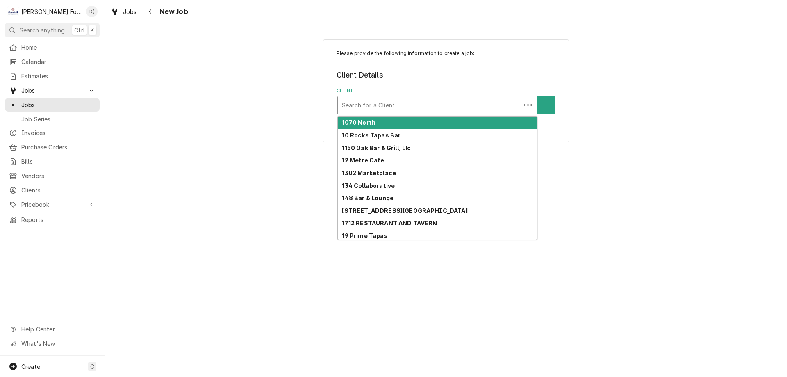
click at [365, 108] on div "Client" at bounding box center [429, 105] width 175 height 15
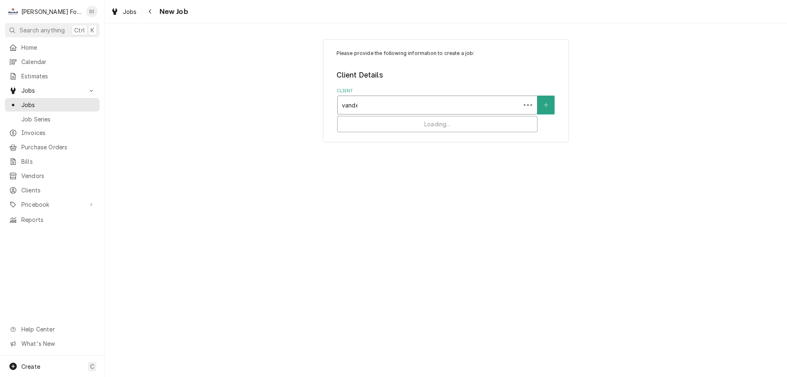
type input "vander"
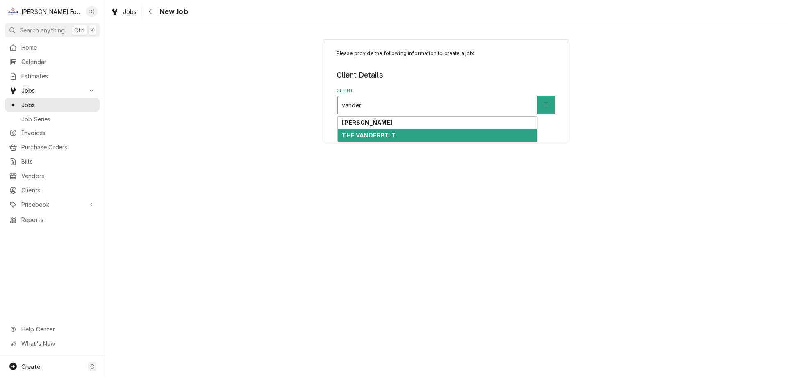
click at [375, 134] on strong "THE VANDERBILT" at bounding box center [368, 135] width 53 height 7
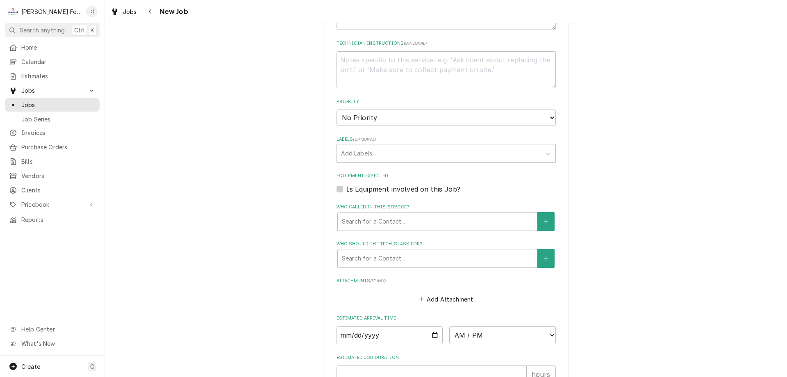
scroll to position [533, 0]
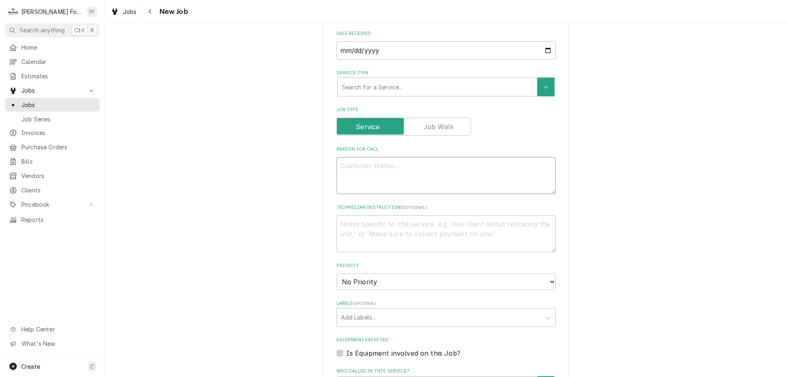
click at [389, 169] on textarea "Reason For Call" at bounding box center [446, 175] width 219 height 37
type textarea "x"
type textarea "f"
type textarea "x"
type textarea "fr"
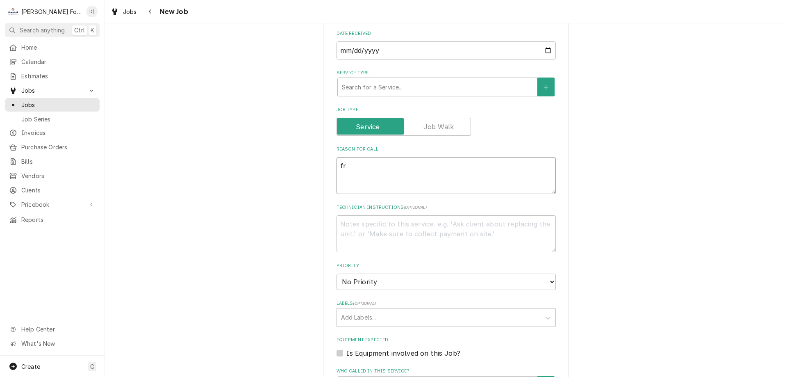
type textarea "x"
type textarea "fri"
type textarea "x"
type textarea "frid"
type textarea "x"
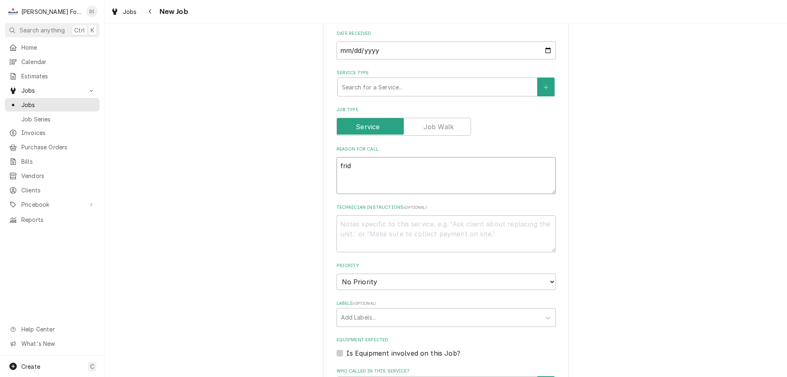
type textarea "fridg"
type textarea "x"
type textarea "fridge"
type textarea "x"
type textarea "fridge"
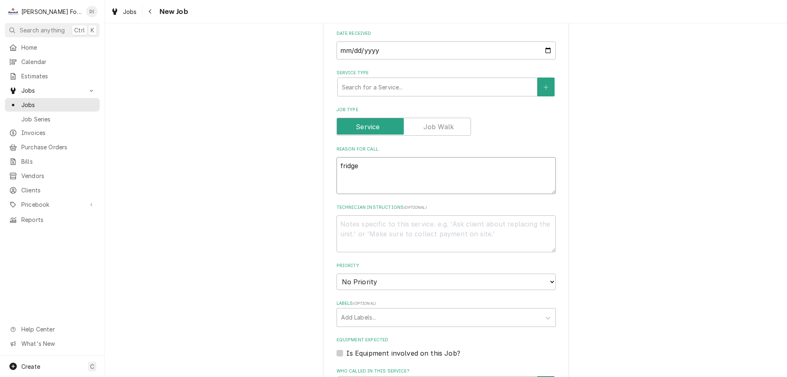
type textarea "x"
type textarea "fridge g"
type textarea "x"
type textarea "fridge ga"
type textarea "x"
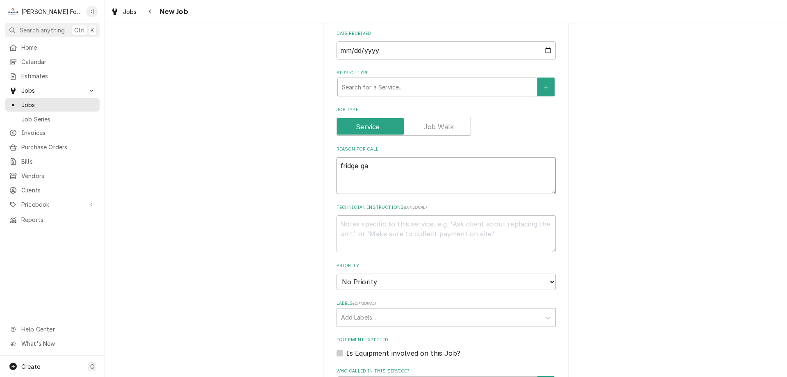
type textarea "fridge gas"
type textarea "x"
type textarea "fridge gask"
type textarea "x"
type textarea "fridge gaske"
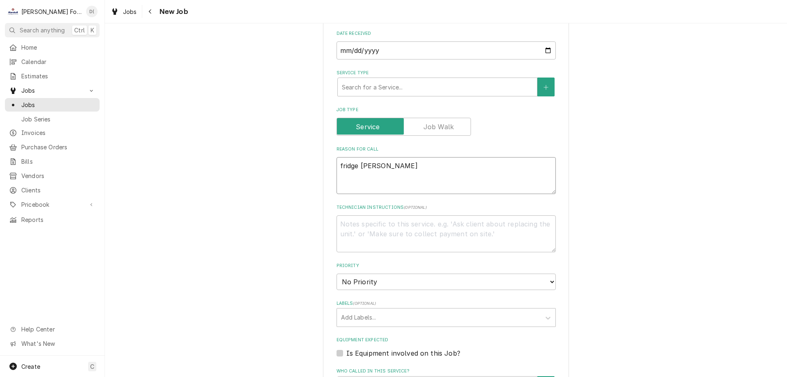
type textarea "x"
type textarea "fridge gasket"
type textarea "x"
type textarea "fridge gaskets"
type textarea "x"
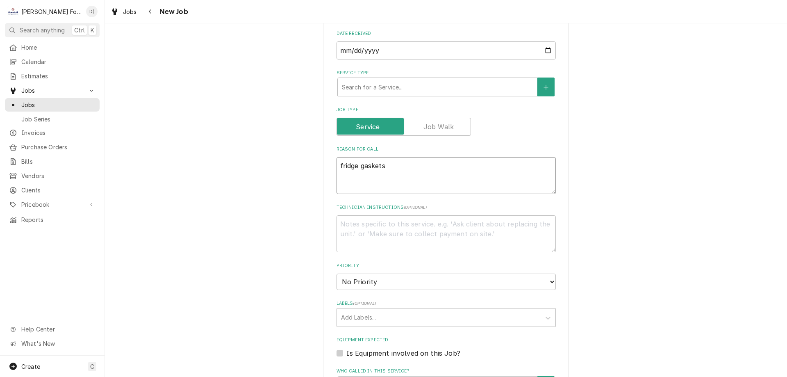
type textarea "fridge gaskets"
type textarea "x"
type textarea "fridge gaskets n"
type textarea "x"
type textarea "fridge gaskets ne"
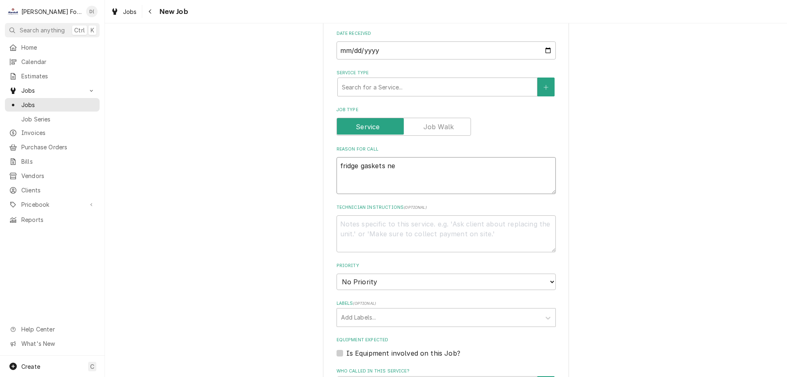
type textarea "x"
type textarea "fridge gaskets nee"
type textarea "x"
type textarea "fridge gaskets need"
type textarea "x"
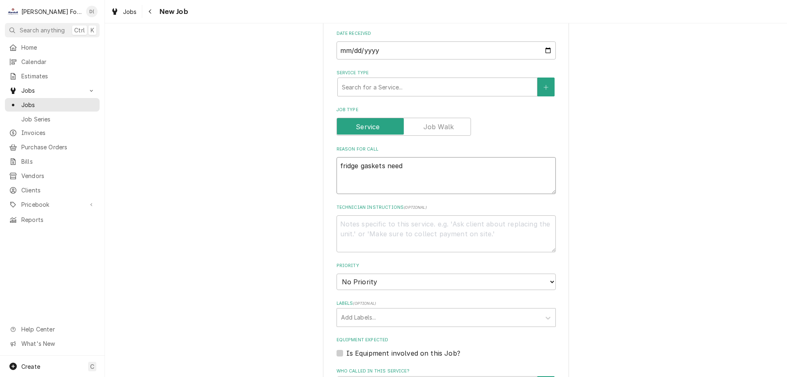
type textarea "fridge gaskets neede"
type textarea "x"
type textarea "fridge gaskets needed"
type textarea "x"
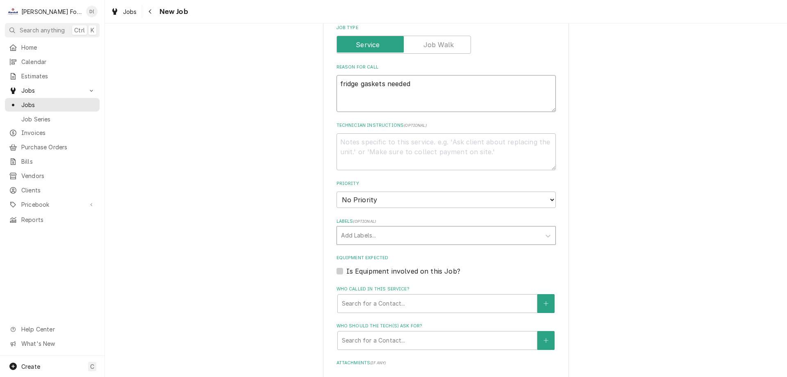
type textarea "fridge gaskets needed"
click at [385, 228] on div "Labels" at bounding box center [439, 235] width 196 height 15
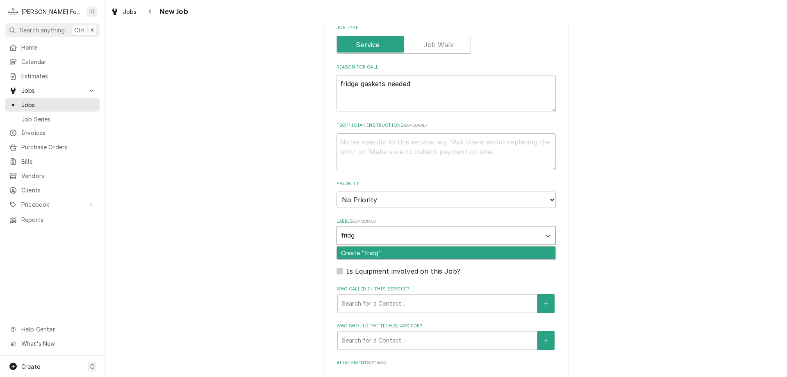
type input "fridge"
click at [384, 246] on div "Create "fridge"" at bounding box center [446, 253] width 219 height 14
click at [383, 246] on div "Create "fridge"" at bounding box center [446, 252] width 219 height 13
type textarea "x"
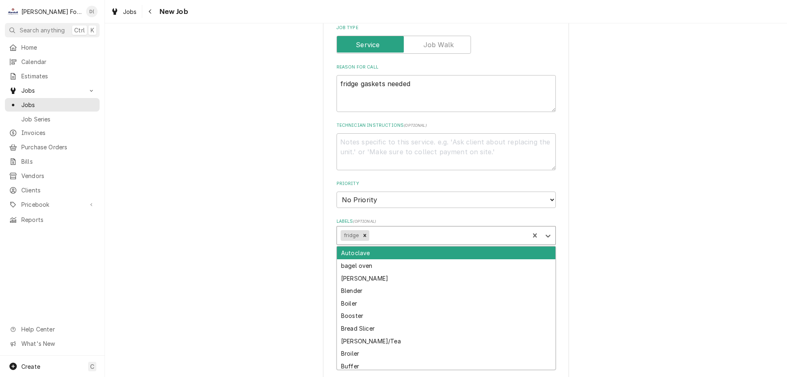
drag, startPoint x: 374, startPoint y: 225, endPoint x: 351, endPoint y: 226, distance: 22.6
click at [352, 226] on div "fridge" at bounding box center [433, 235] width 193 height 18
click at [371, 229] on input "Labels" at bounding box center [372, 235] width 2 height 13
click at [362, 232] on icon "Remove fridge" at bounding box center [365, 235] width 6 height 6
click at [361, 228] on div "Labels" at bounding box center [439, 235] width 196 height 15
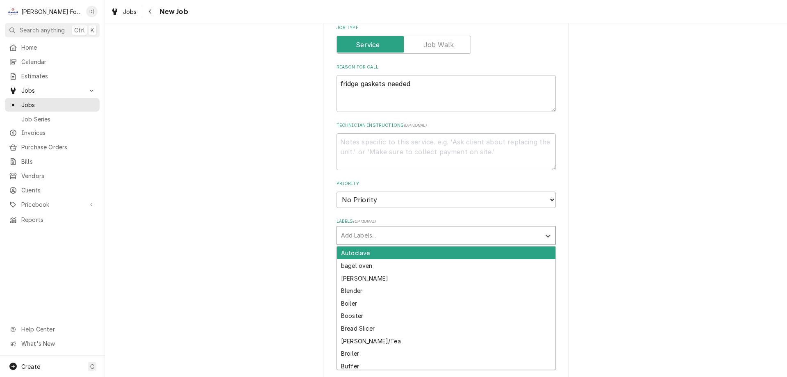
type textarea "x"
type input "c"
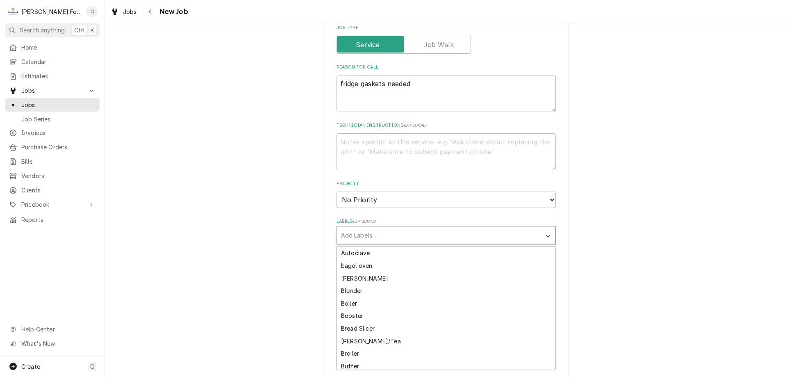
type textarea "x"
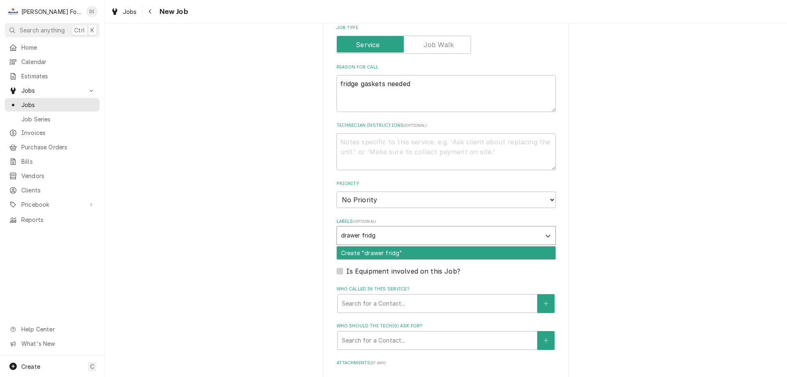
type input "drawer fridge"
type textarea "x"
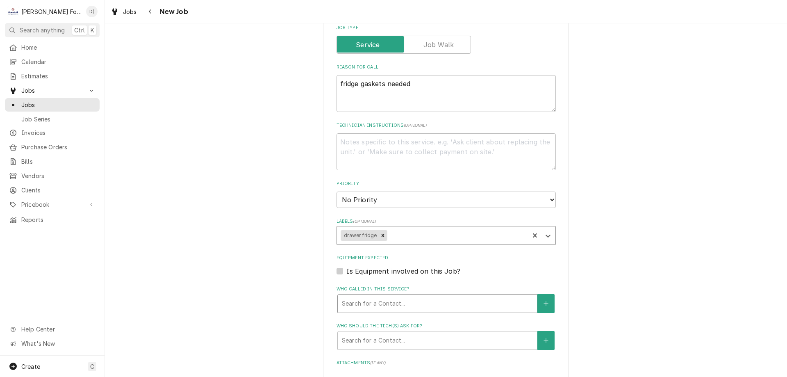
click at [411, 296] on div "Who called in this service?" at bounding box center [437, 303] width 191 height 15
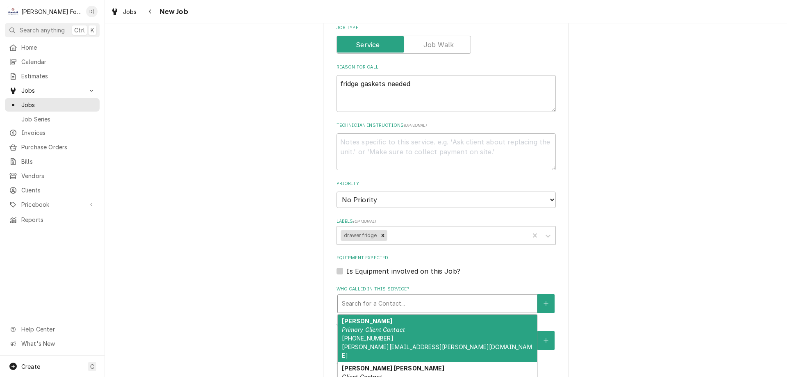
click at [394, 328] on div "John Standish Primary Client Contact (619) 995-7672 john.standish@auberge.com" at bounding box center [437, 337] width 199 height 47
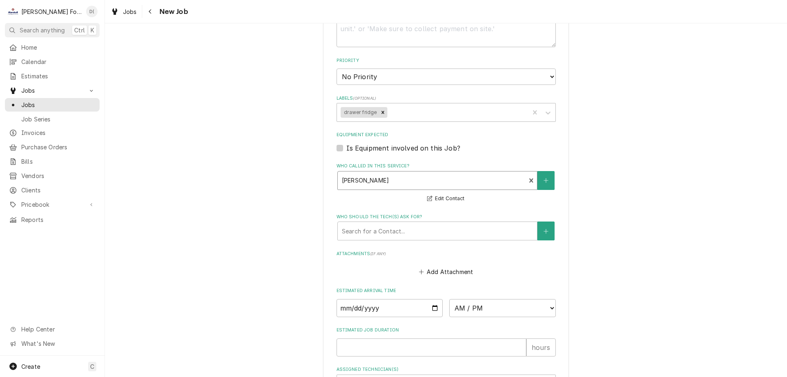
scroll to position [816, 0]
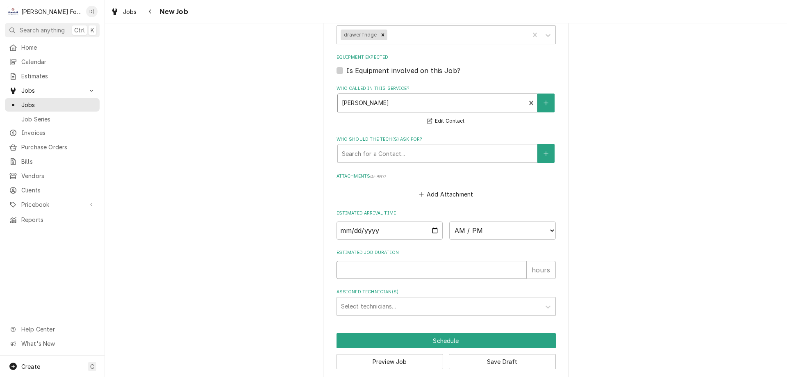
click at [376, 261] on input "Estimated Job Duration" at bounding box center [432, 270] width 190 height 18
type textarea "x"
type input "1"
type textarea "x"
type input "1"
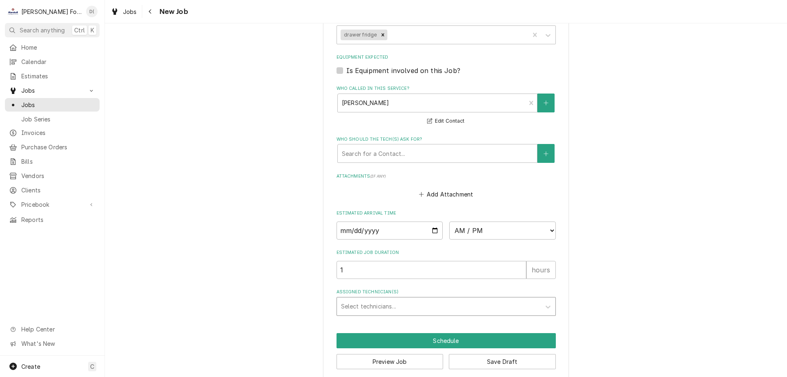
click at [396, 300] on div "Assigned Technician(s)" at bounding box center [439, 306] width 196 height 15
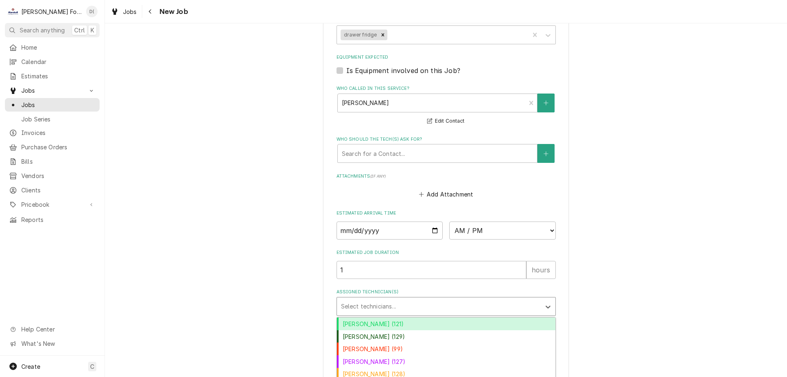
scroll to position [45, 0]
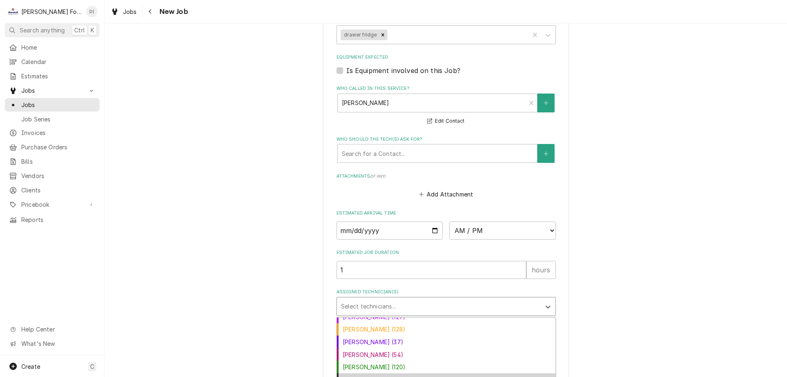
click at [404, 373] on div "Zz Pending No Schedule" at bounding box center [446, 379] width 219 height 13
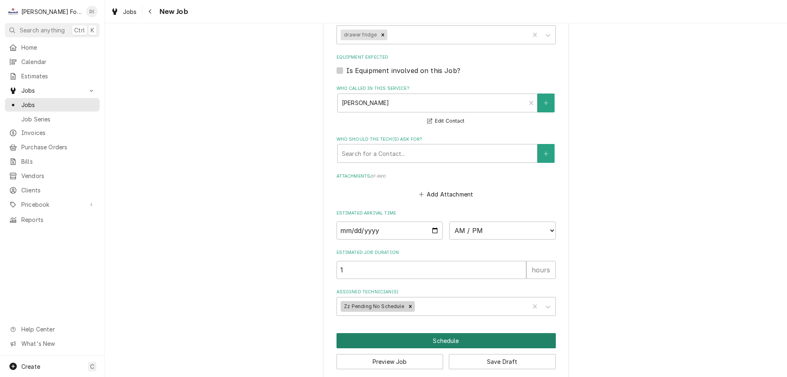
click at [436, 333] on button "Schedule" at bounding box center [446, 340] width 219 height 15
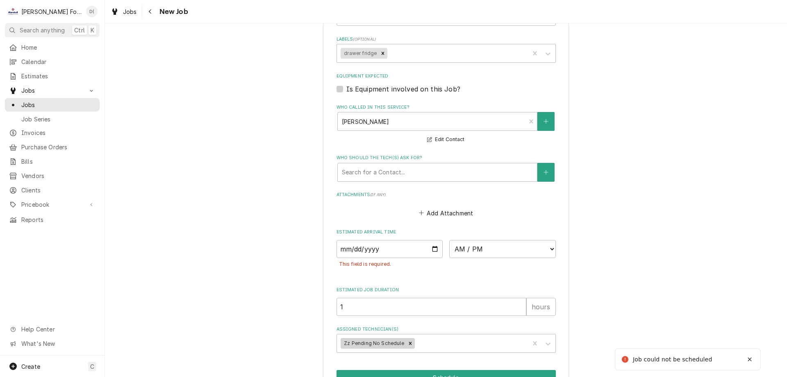
scroll to position [852, 0]
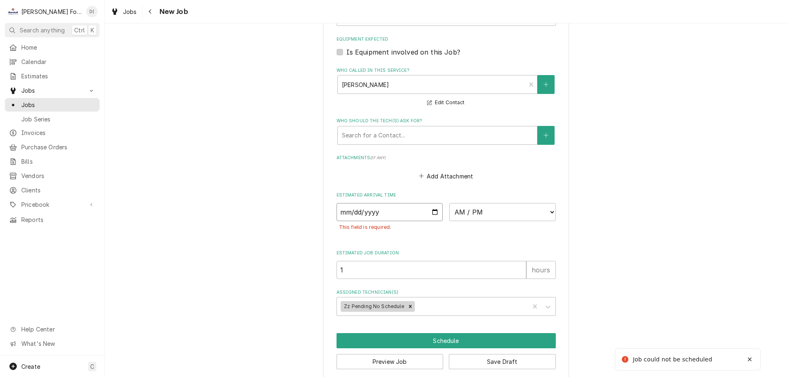
click at [432, 203] on input "Date" at bounding box center [390, 212] width 107 height 18
type textarea "x"
type input "2025-10-10"
type textarea "x"
click at [474, 204] on select "AM / PM 6:00 AM 6:15 AM 6:30 AM 6:45 AM 7:00 AM 7:15 AM 7:30 AM 7:45 AM 8:00 AM…" at bounding box center [502, 212] width 107 height 18
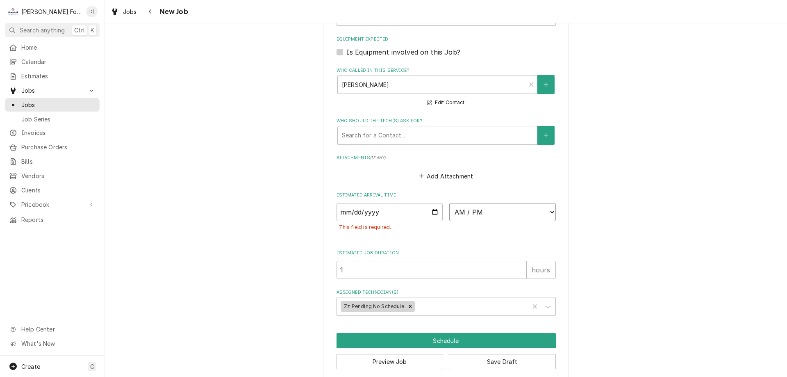
select select "13:30:00"
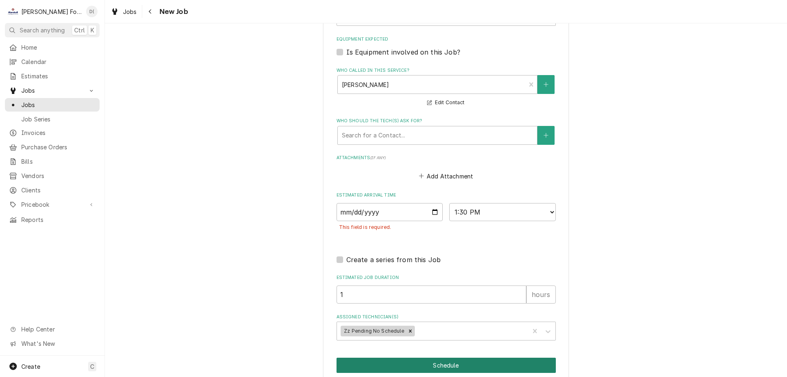
click at [429, 358] on button "Schedule" at bounding box center [446, 365] width 219 height 15
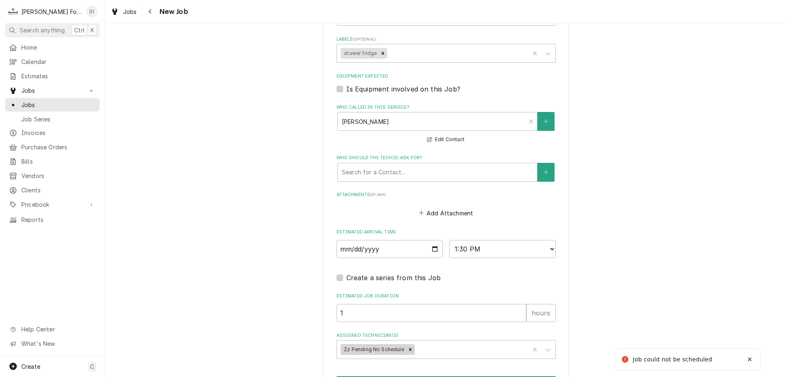
scroll to position [859, 0]
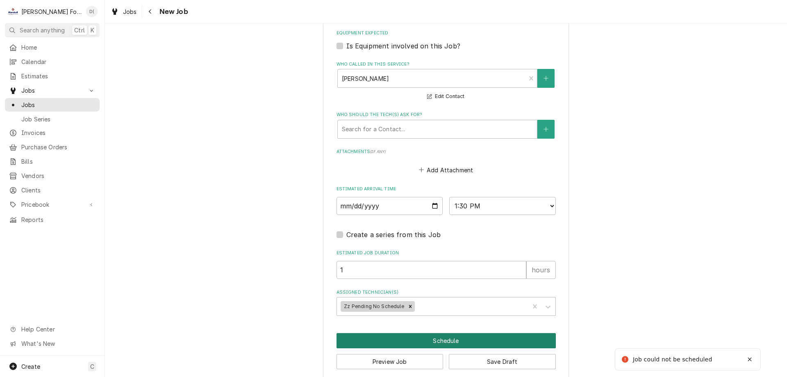
click at [436, 335] on button "Schedule" at bounding box center [446, 340] width 219 height 15
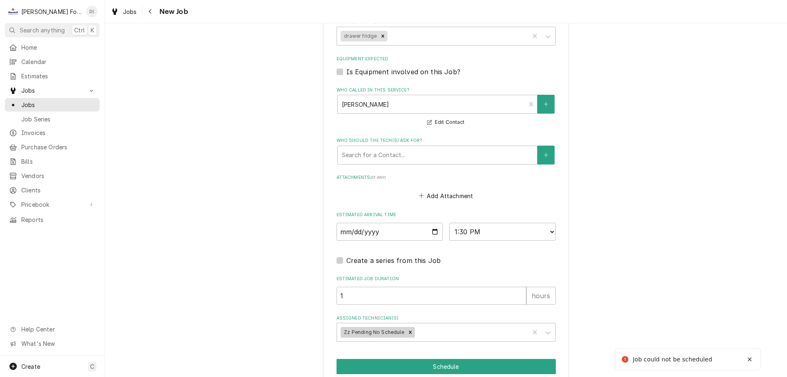
scroll to position [570, 0]
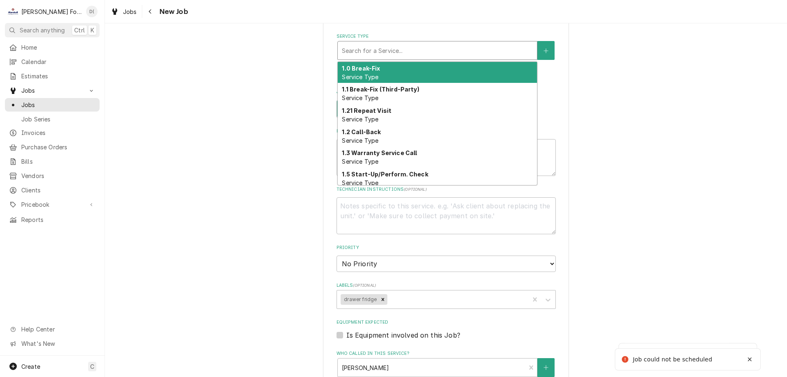
click at [379, 43] on div "Service Type" at bounding box center [437, 50] width 191 height 15
click at [377, 64] on div "1.0 Break-Fix Service Type" at bounding box center [437, 72] width 199 height 21
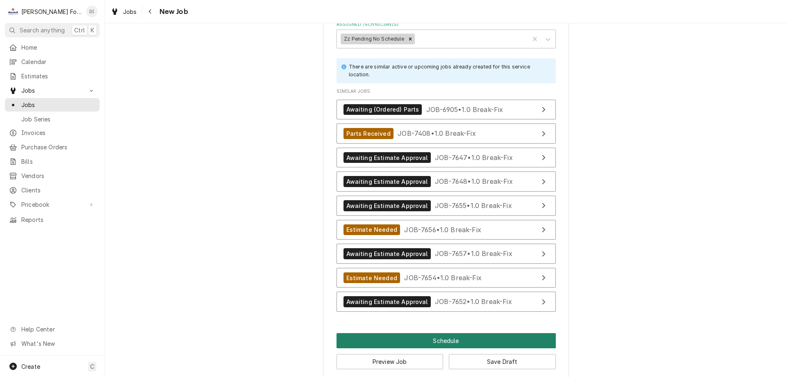
drag, startPoint x: 439, startPoint y: 332, endPoint x: 433, endPoint y: 329, distance: 6.2
click at [439, 333] on button "Schedule" at bounding box center [446, 340] width 219 height 15
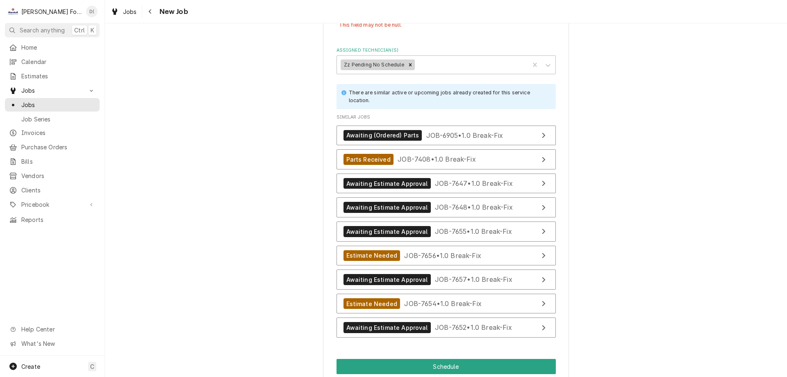
scroll to position [1070, 0]
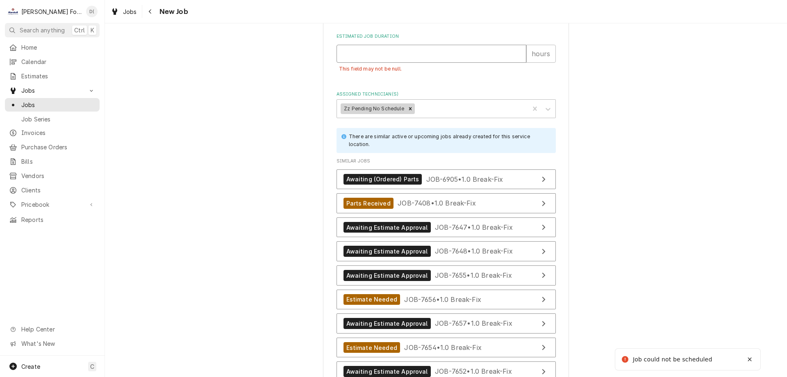
click at [383, 46] on input "Estimated Job Duration" at bounding box center [432, 54] width 190 height 18
type textarea "x"
type input "1"
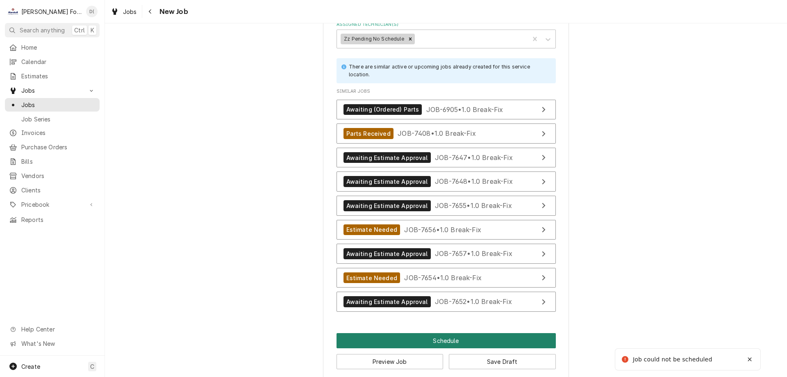
click at [427, 333] on button "Schedule" at bounding box center [446, 340] width 219 height 15
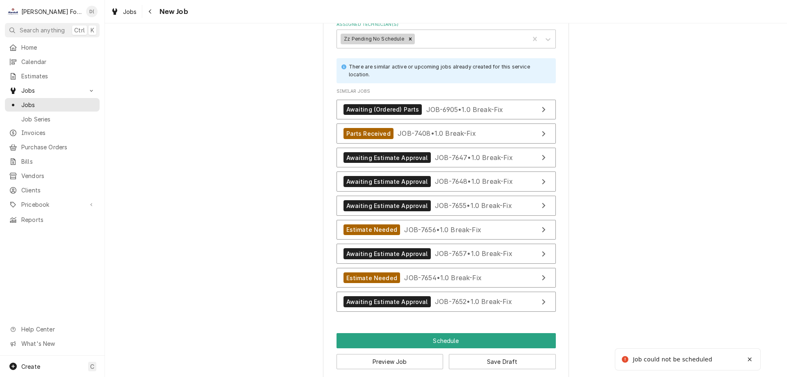
scroll to position [1114, 0]
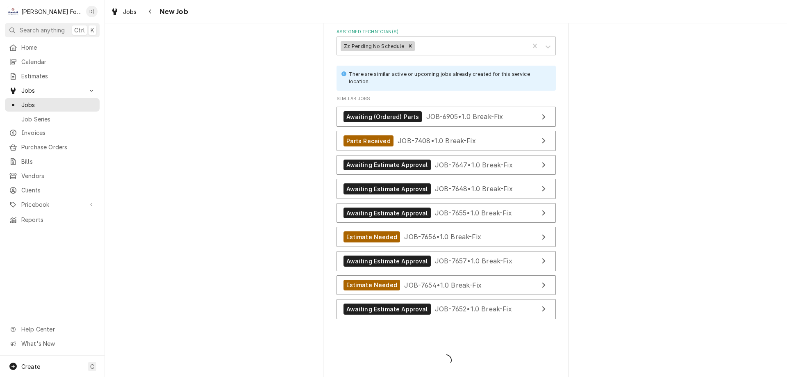
type textarea "x"
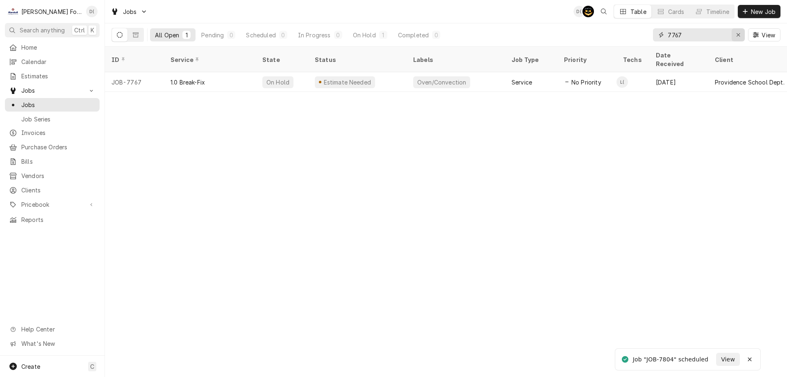
click at [736, 32] on div "Erase input" at bounding box center [738, 35] width 8 height 8
click at [703, 35] on input "Dynamic Content Wrapper" at bounding box center [706, 34] width 77 height 13
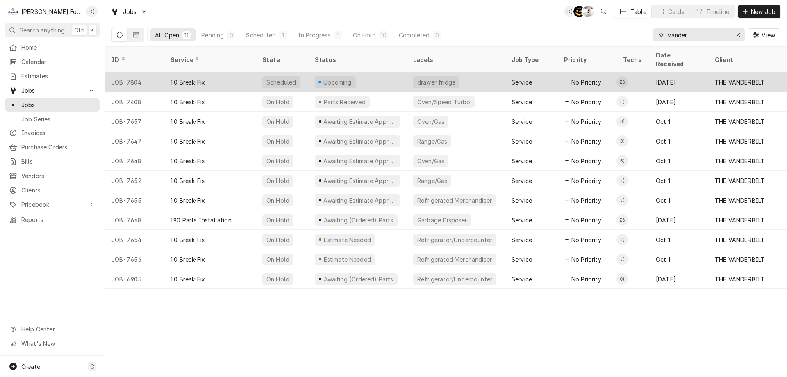
type input "vander"
click at [374, 73] on div "Upcoming" at bounding box center [357, 82] width 98 height 20
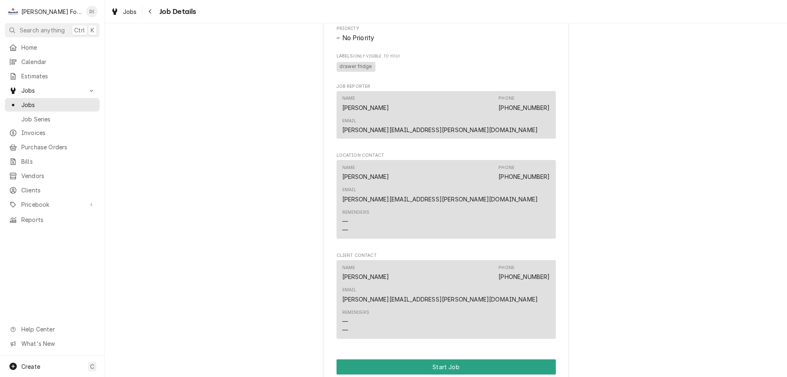
scroll to position [839, 0]
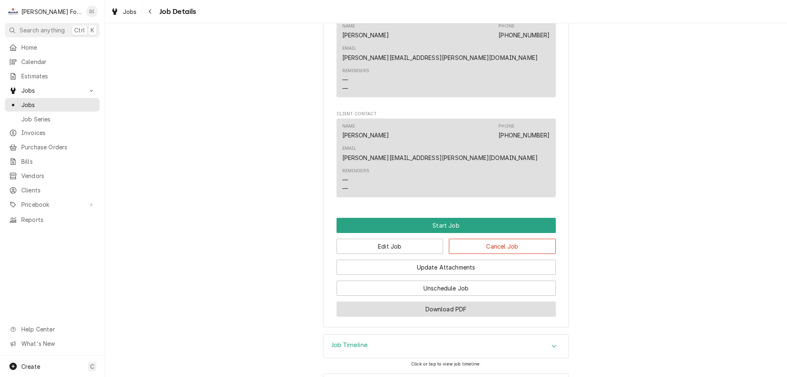
click at [425, 301] on button "Download PDF" at bounding box center [446, 308] width 219 height 15
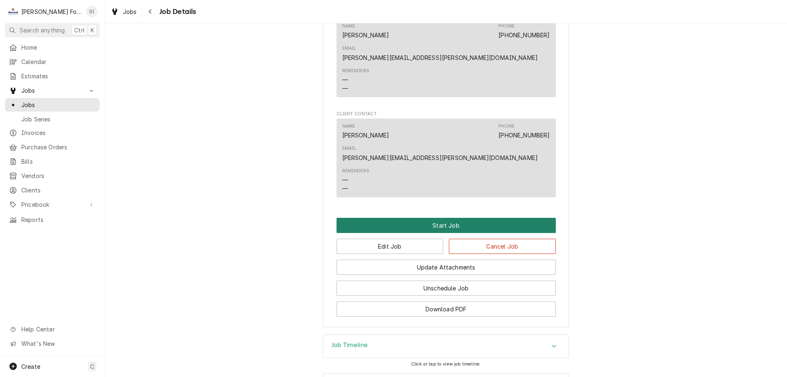
click at [443, 218] on button "Start Job" at bounding box center [446, 225] width 219 height 15
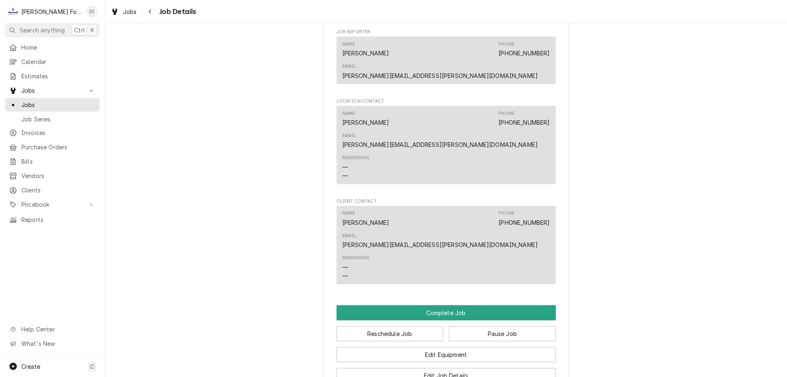
scroll to position [902, 0]
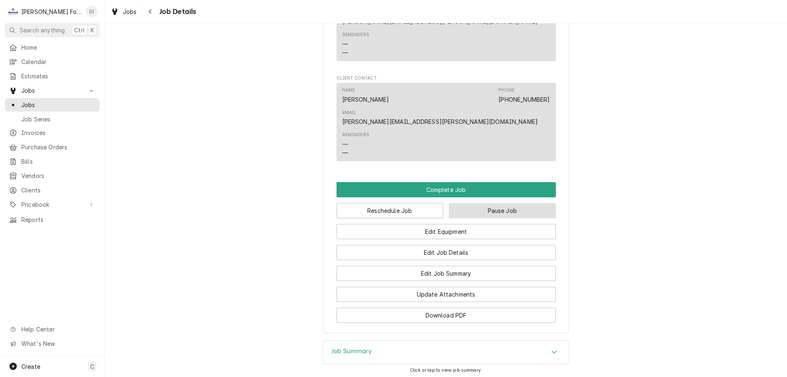
click at [500, 203] on button "Pause Job" at bounding box center [502, 210] width 107 height 15
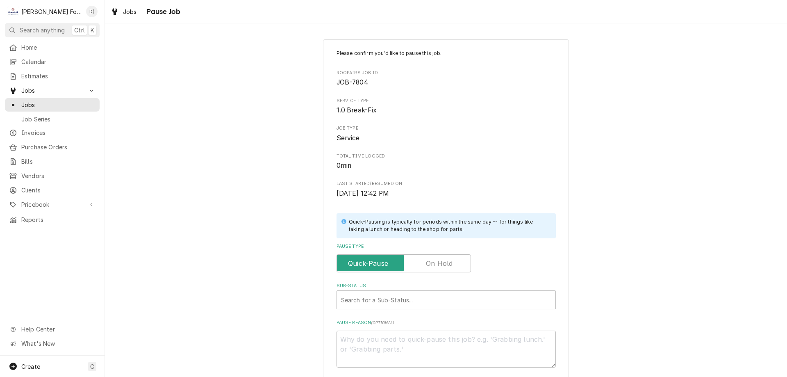
scroll to position [82, 0]
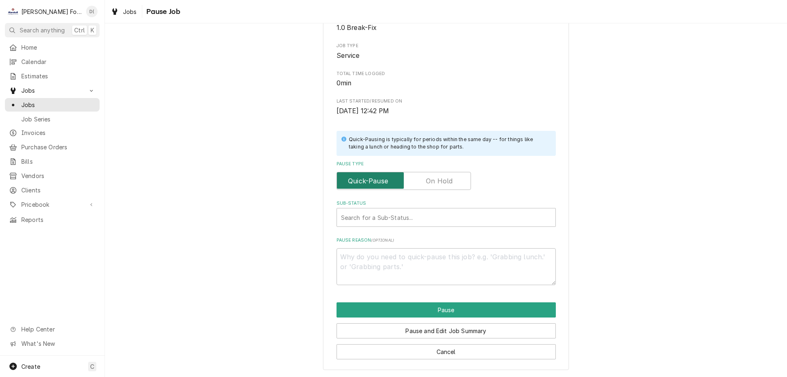
click at [433, 189] on input "Pause Type" at bounding box center [403, 181] width 127 height 18
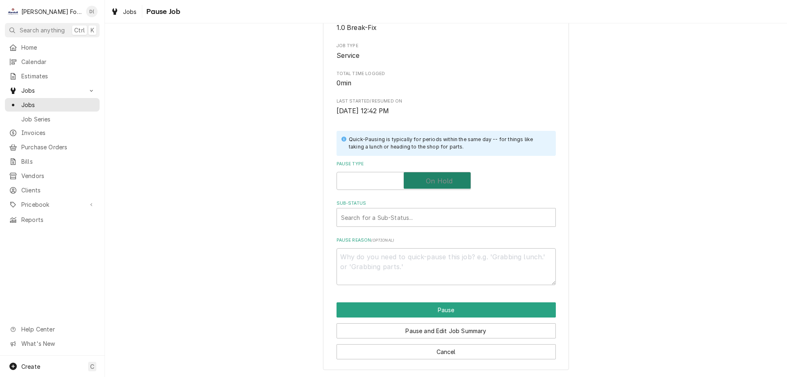
checkbox input "true"
type textarea "x"
click at [414, 214] on div "Sub-Status" at bounding box center [446, 217] width 210 height 15
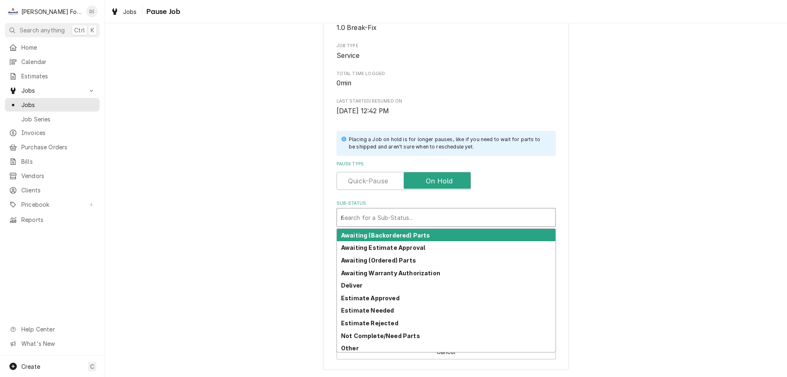
type input "re"
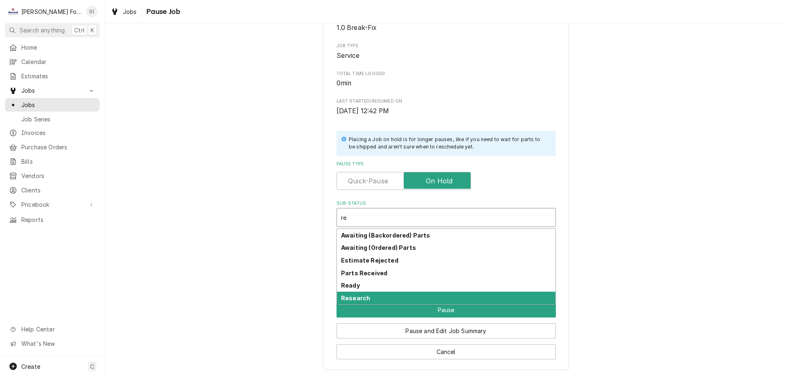
click at [385, 295] on div "Research" at bounding box center [446, 298] width 219 height 13
type textarea "x"
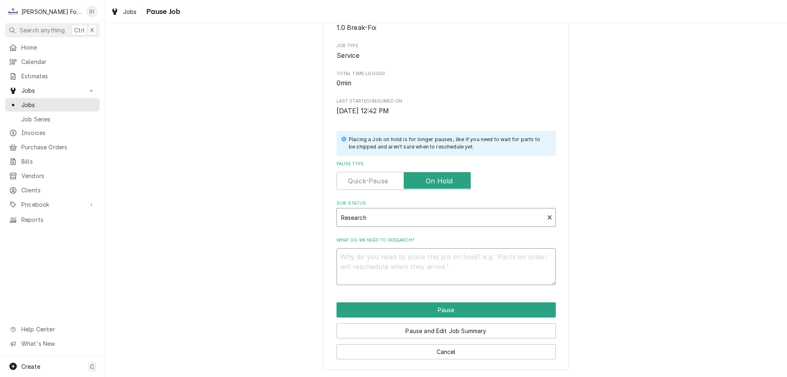
click at [399, 276] on textarea "What do we need to research?" at bounding box center [446, 266] width 219 height 37
type textarea "x"
type textarea "p"
type textarea "x"
type textarea "pa"
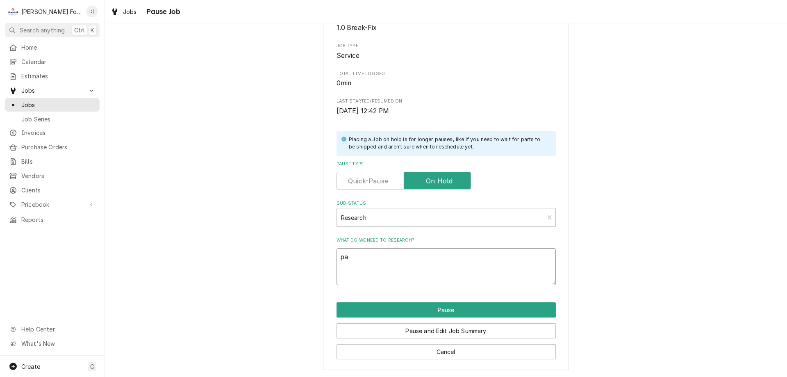
type textarea "x"
type textarea "par"
type textarea "x"
type textarea "part"
type textarea "x"
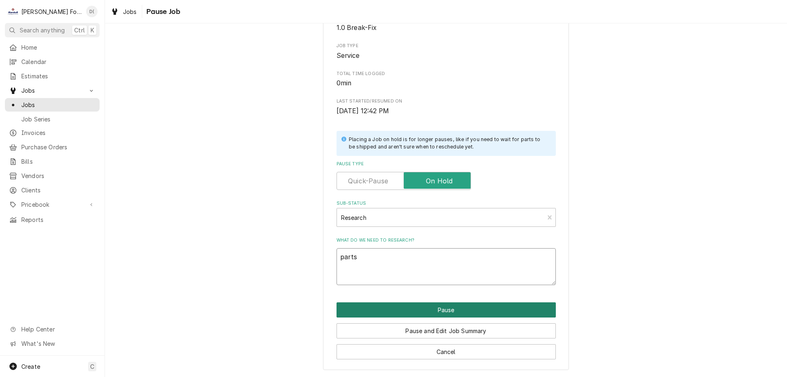
type textarea "parts"
click at [427, 304] on button "Pause" at bounding box center [446, 309] width 219 height 15
type textarea "x"
